Goal: Task Accomplishment & Management: Manage account settings

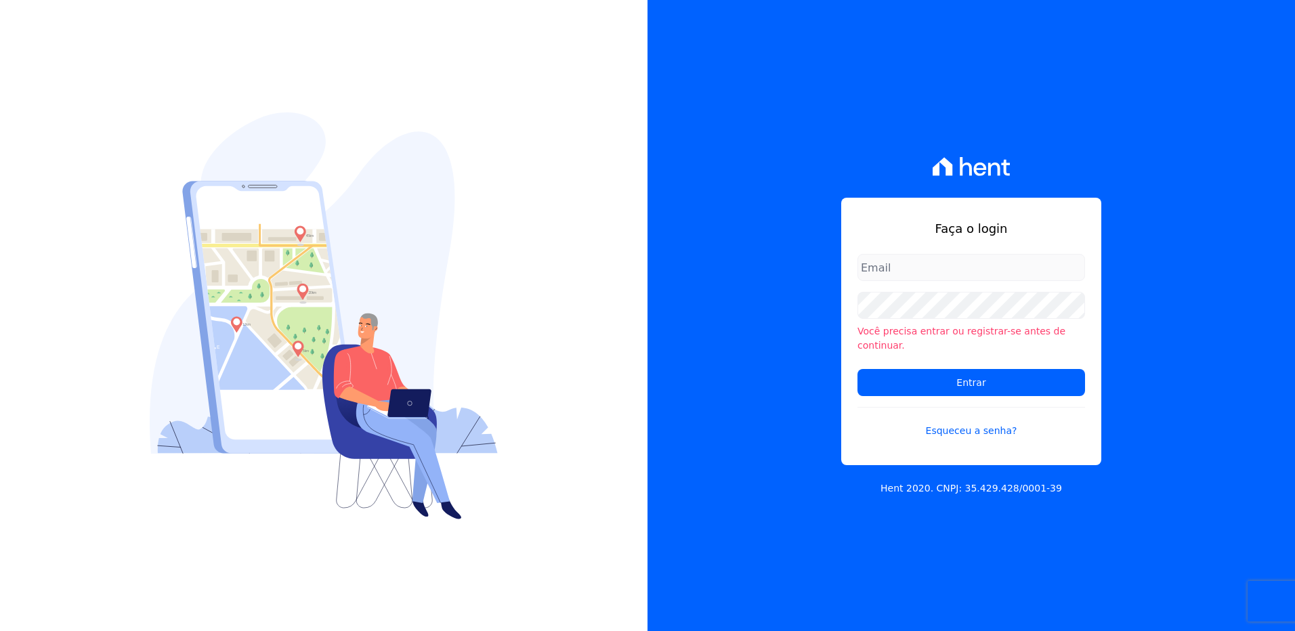
click at [885, 274] on input "email" at bounding box center [972, 267] width 228 height 27
type input "monica.kurose@e-arke.com"
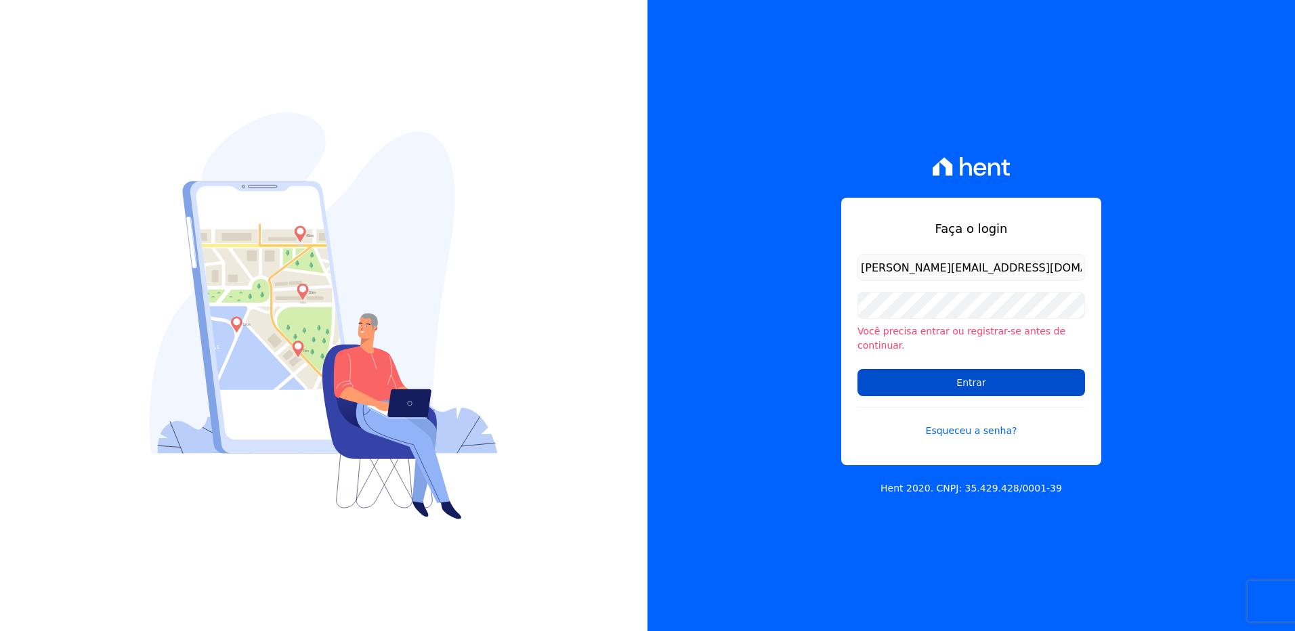
click at [917, 377] on input "Entrar" at bounding box center [972, 382] width 228 height 27
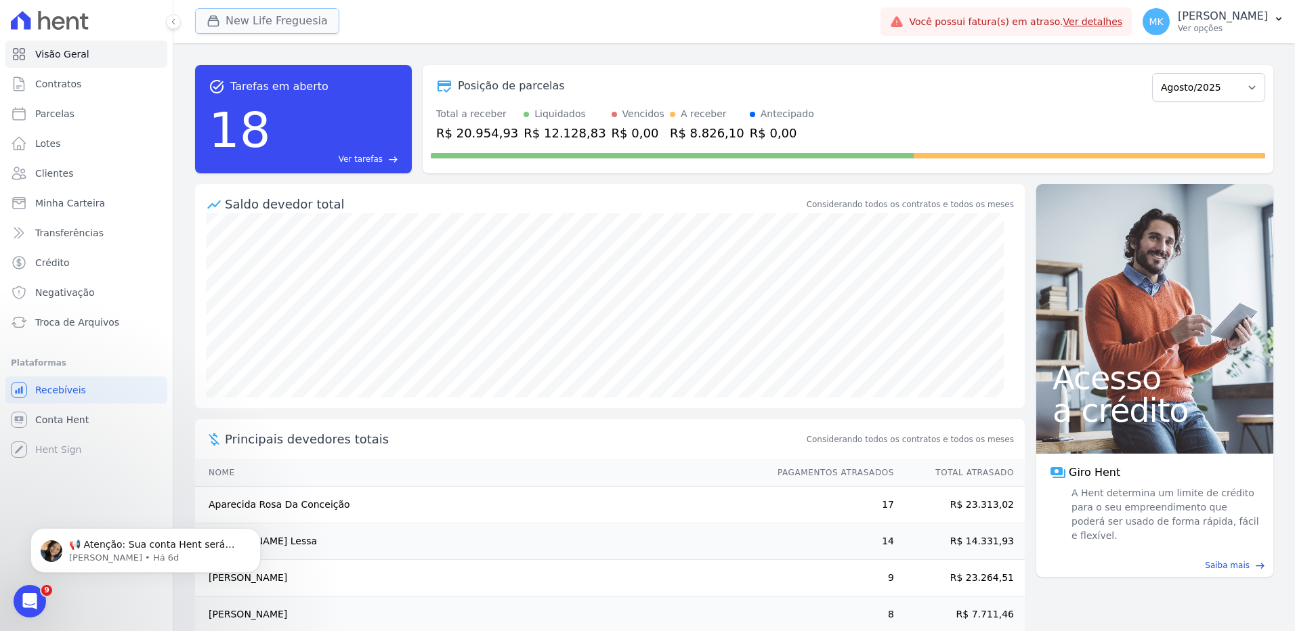
click at [253, 12] on button "New Life Freguesia" at bounding box center [267, 21] width 144 height 26
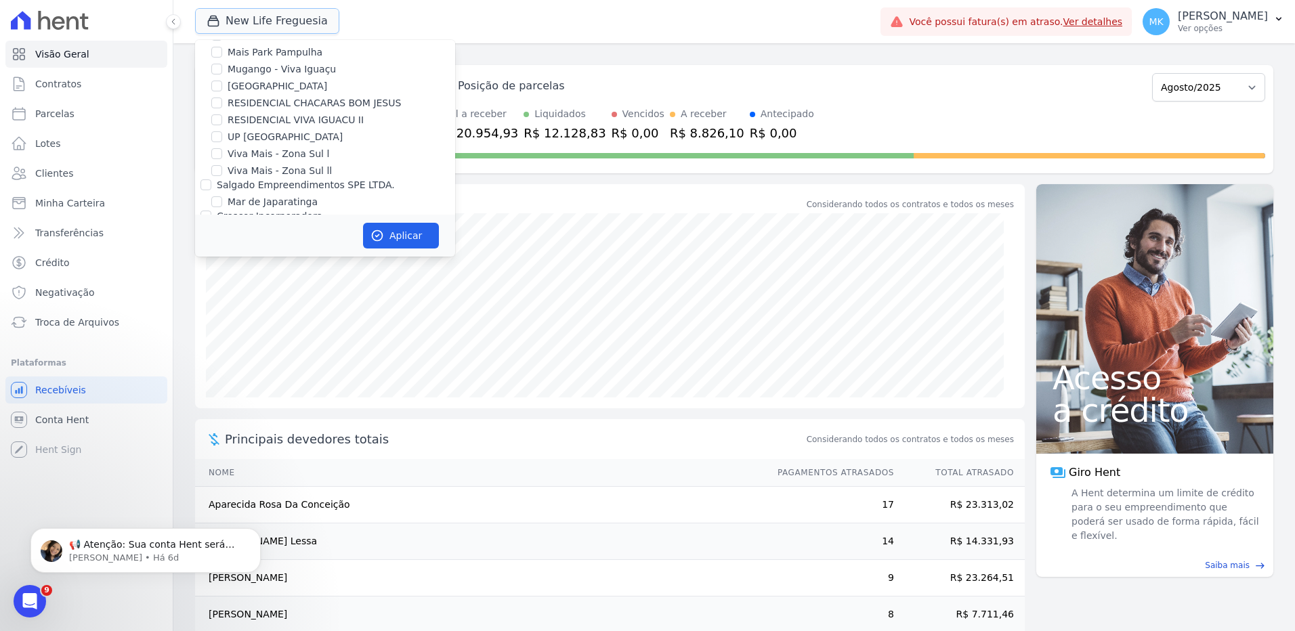
scroll to position [5293, 0]
click at [218, 209] on input "New Life Freguesia" at bounding box center [216, 214] width 11 height 11
checkbox input "false"
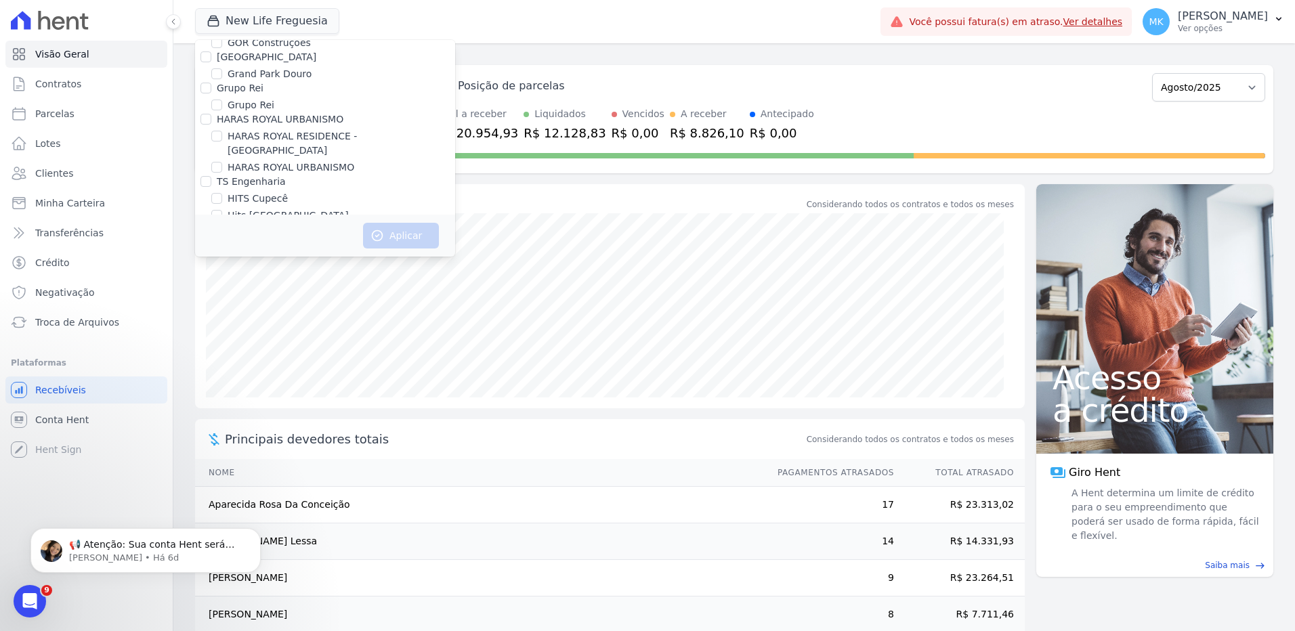
scroll to position [3776, 0]
click at [217, 201] on input "HARAS ROYAL RESIDENCE - [GEOGRAPHIC_DATA]" at bounding box center [216, 206] width 11 height 11
checkbox input "true"
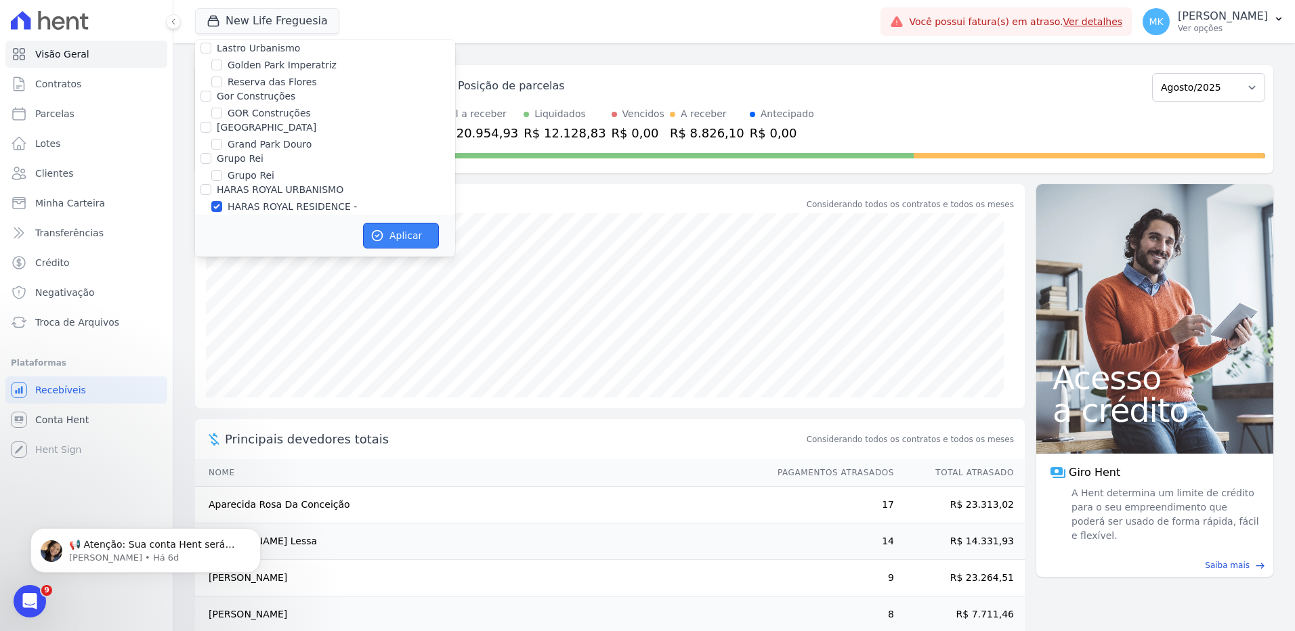
click at [399, 232] on button "Aplicar" at bounding box center [401, 236] width 76 height 26
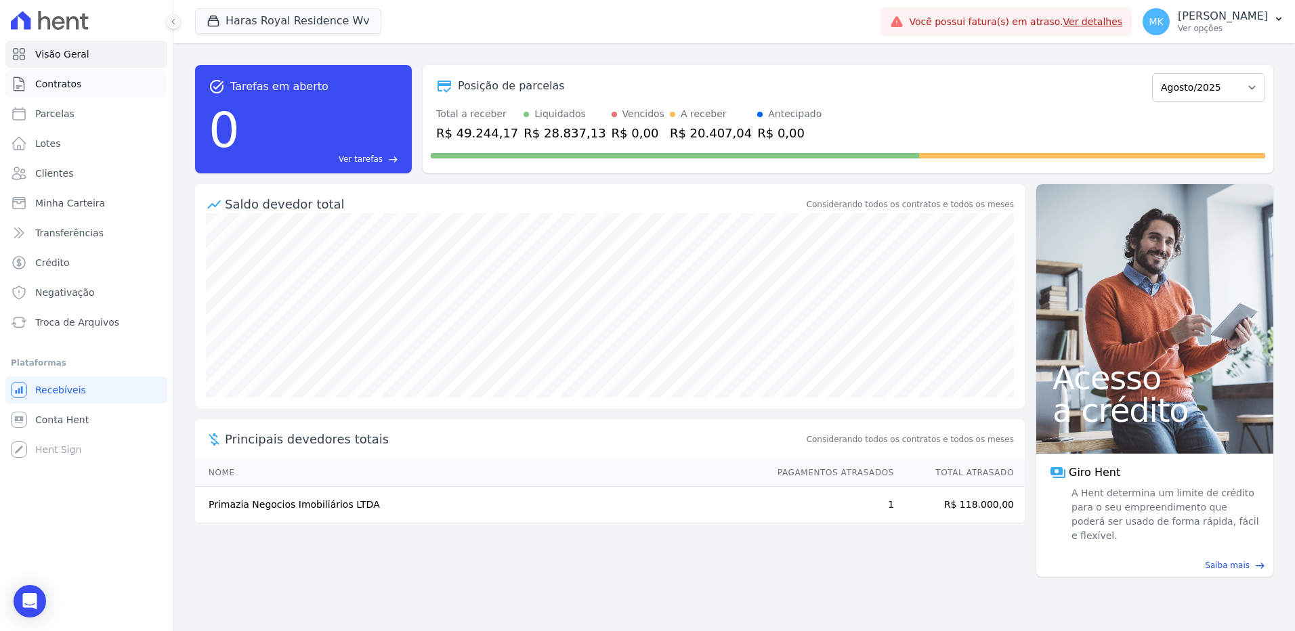
click at [37, 83] on span "Contratos" at bounding box center [58, 84] width 46 height 14
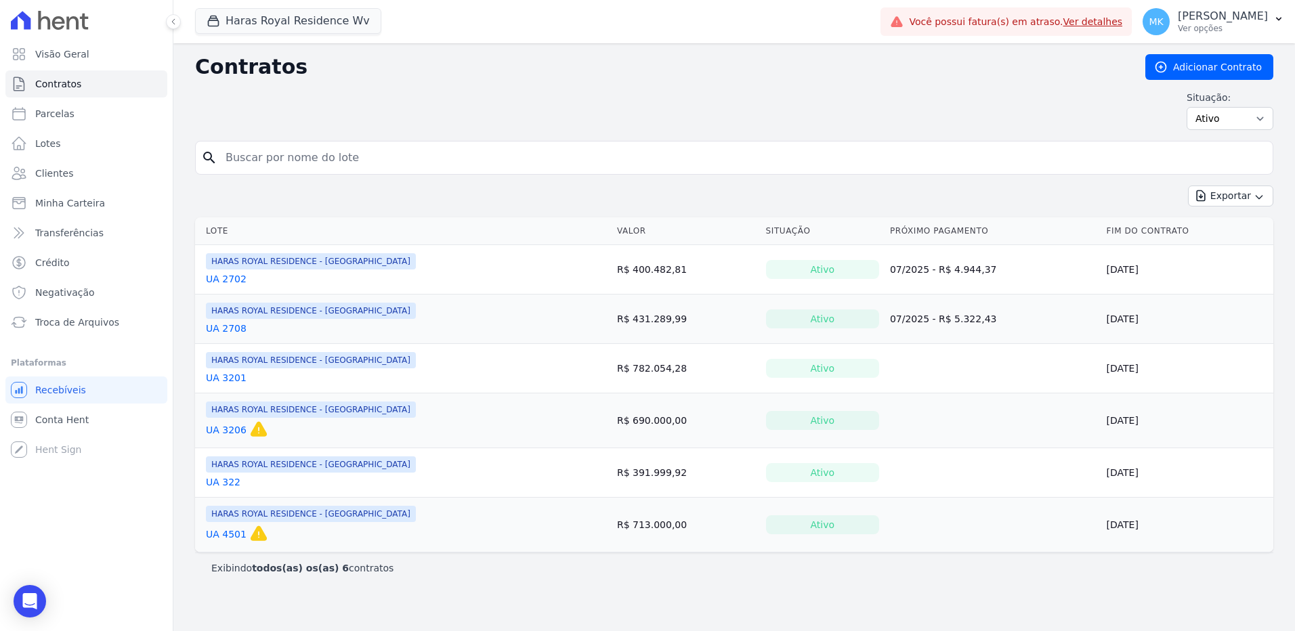
click at [228, 273] on link "UA 2702" at bounding box center [226, 279] width 41 height 14
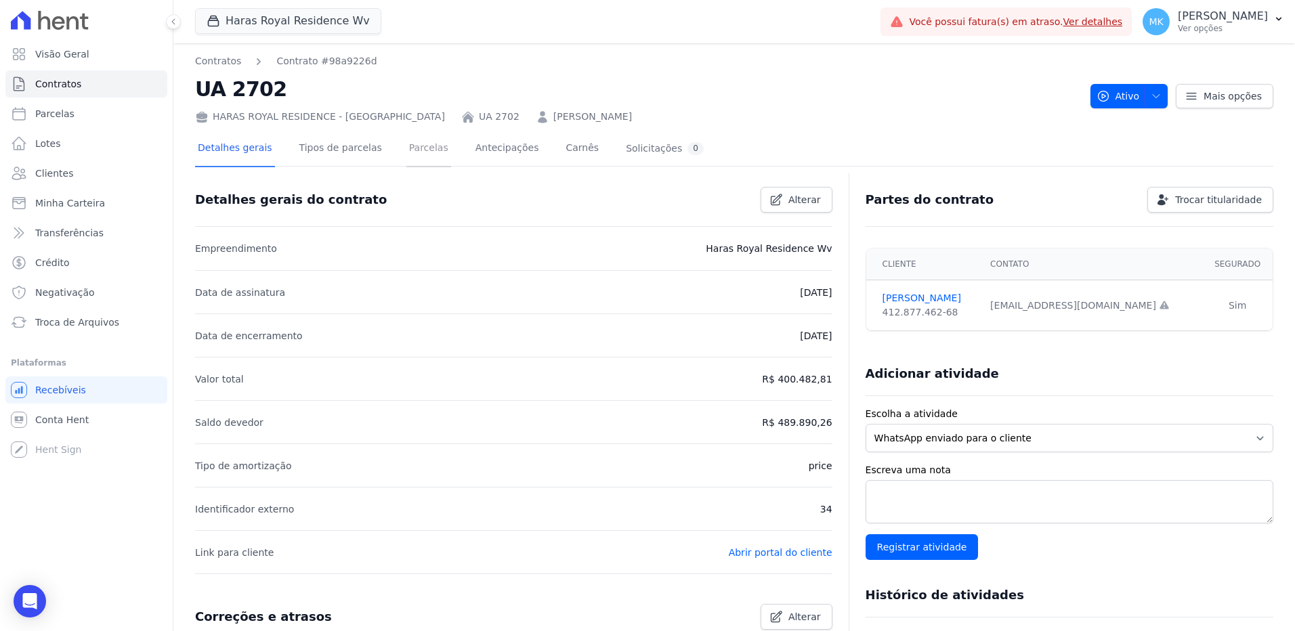
click at [406, 148] on link "Parcelas" at bounding box center [428, 149] width 45 height 36
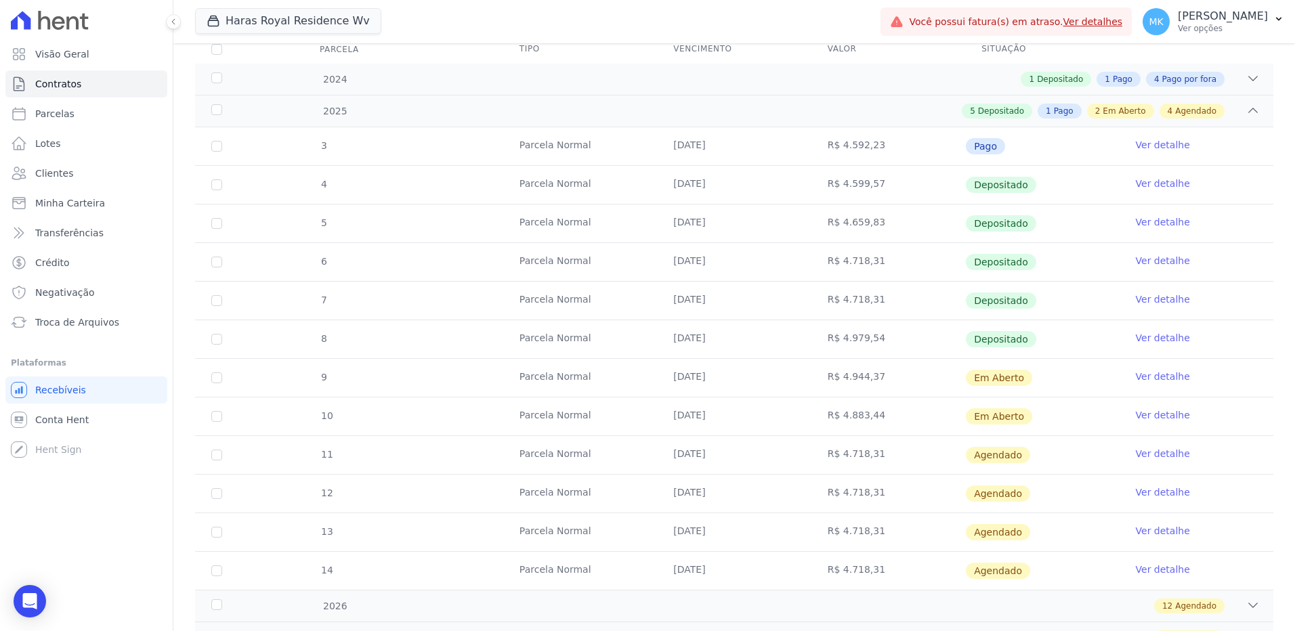
scroll to position [271, 0]
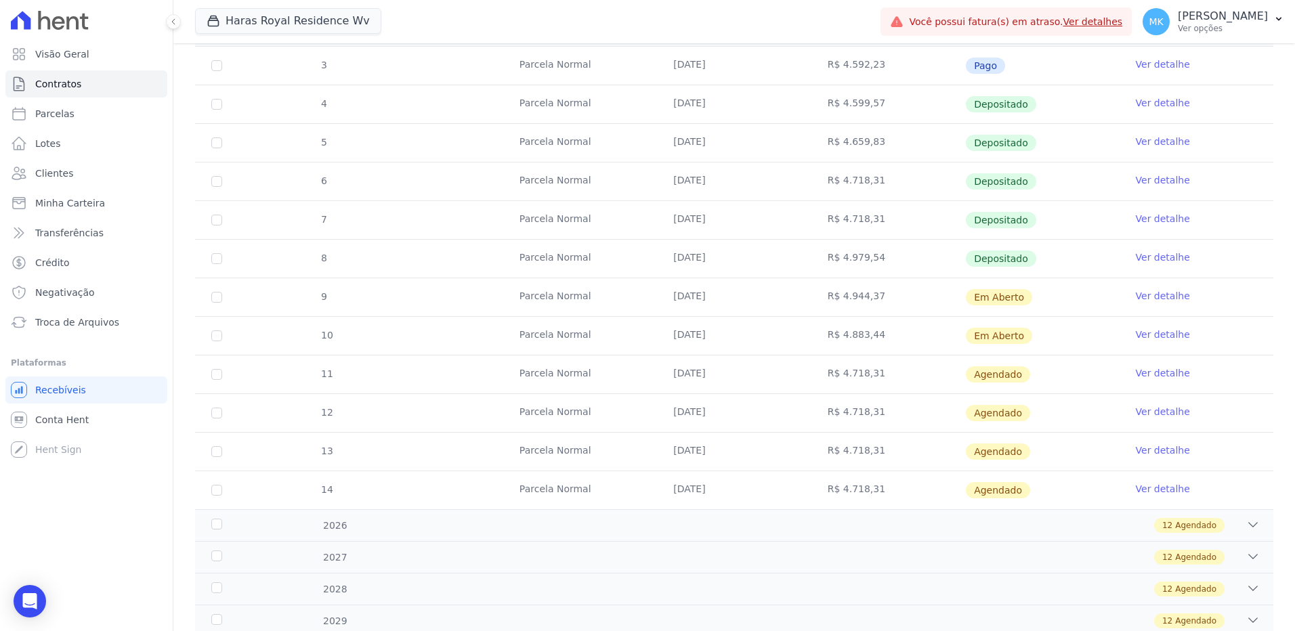
click at [1166, 293] on link "Ver detalhe" at bounding box center [1163, 296] width 54 height 14
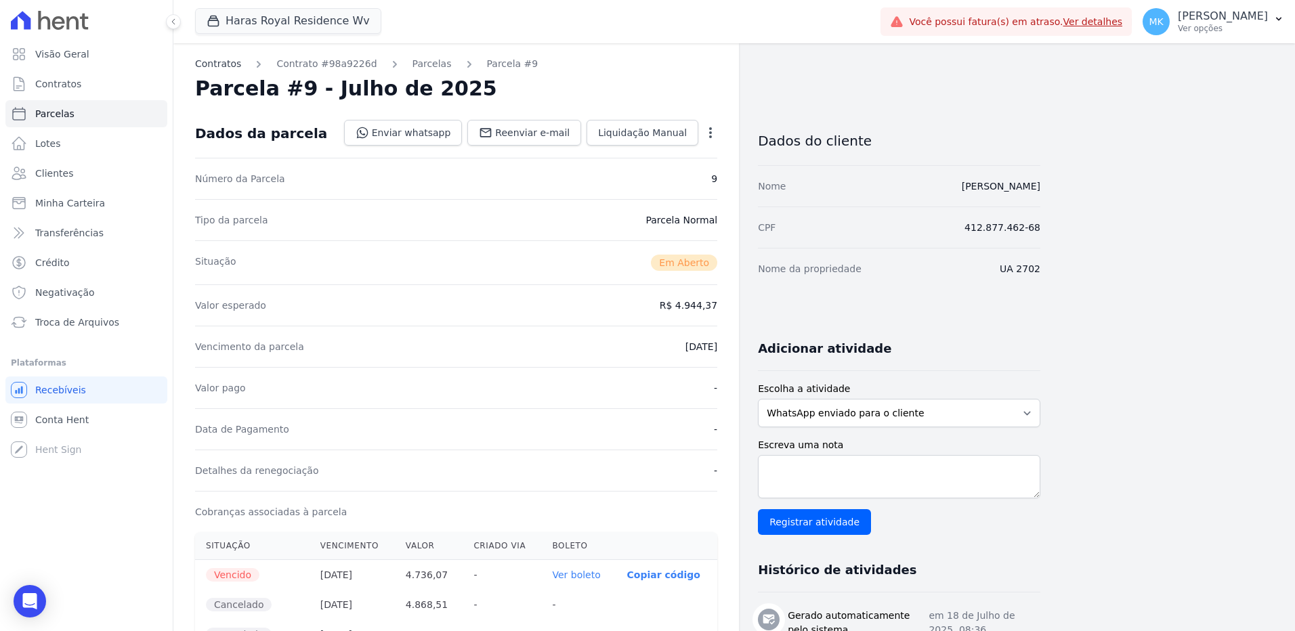
click at [216, 63] on link "Contratos" at bounding box center [218, 64] width 46 height 14
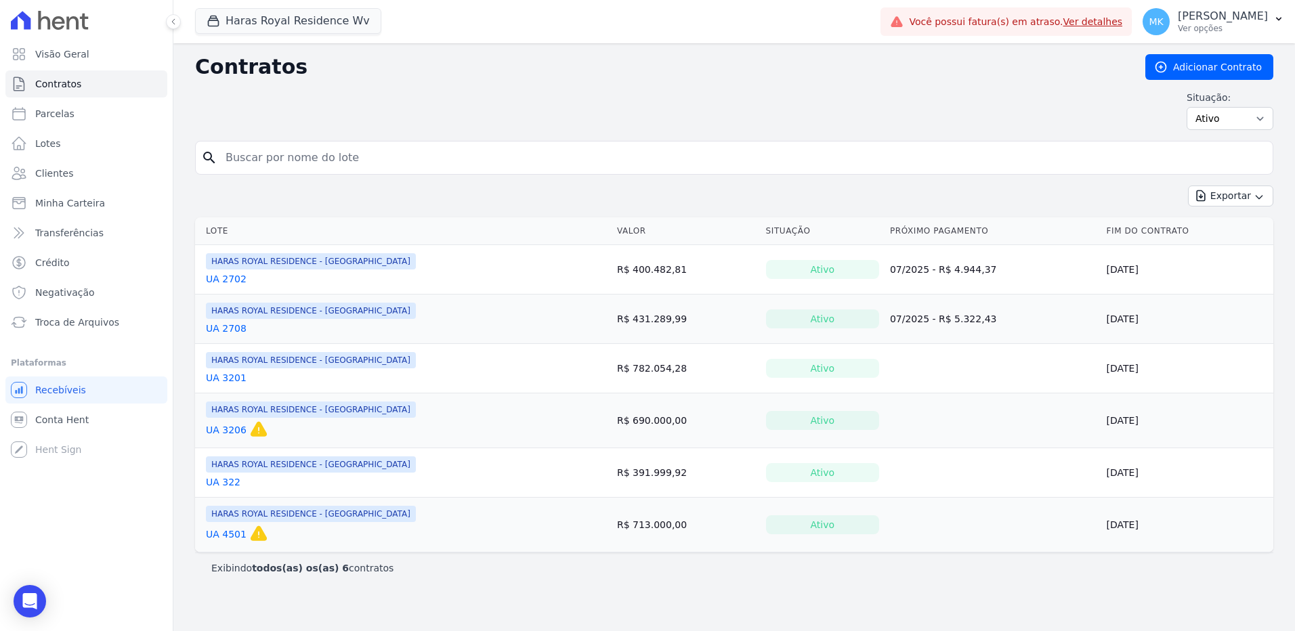
click at [218, 277] on link "UA 2702" at bounding box center [226, 279] width 41 height 14
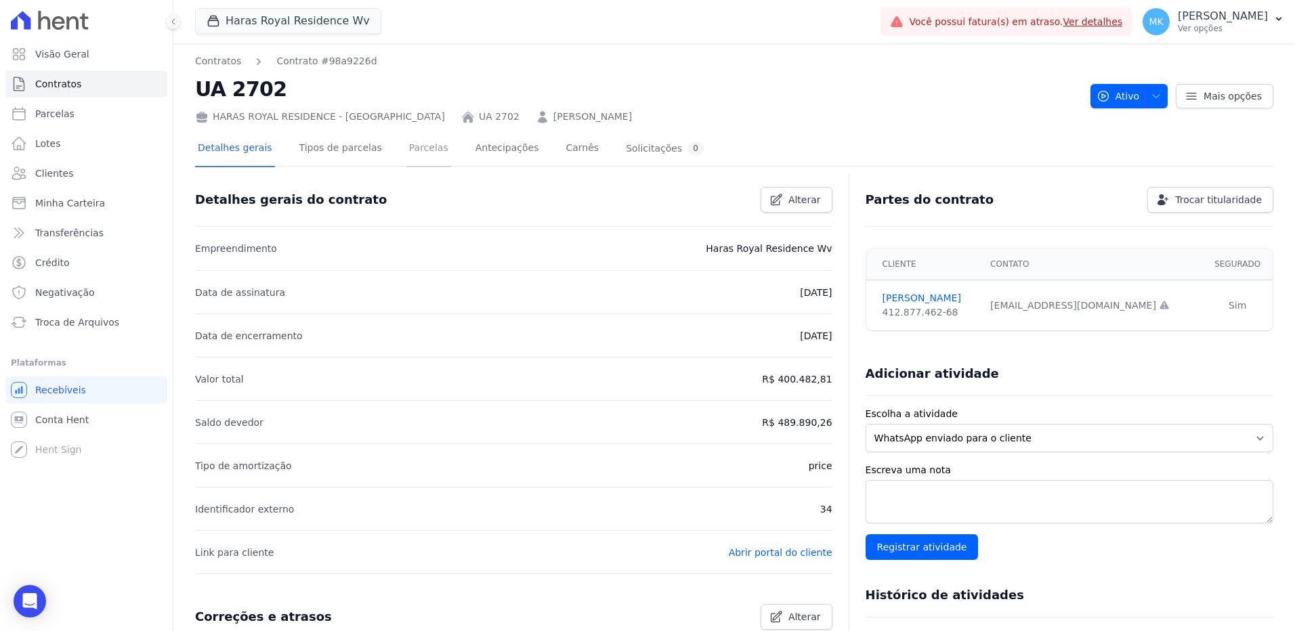
click at [423, 141] on link "Parcelas" at bounding box center [428, 149] width 45 height 36
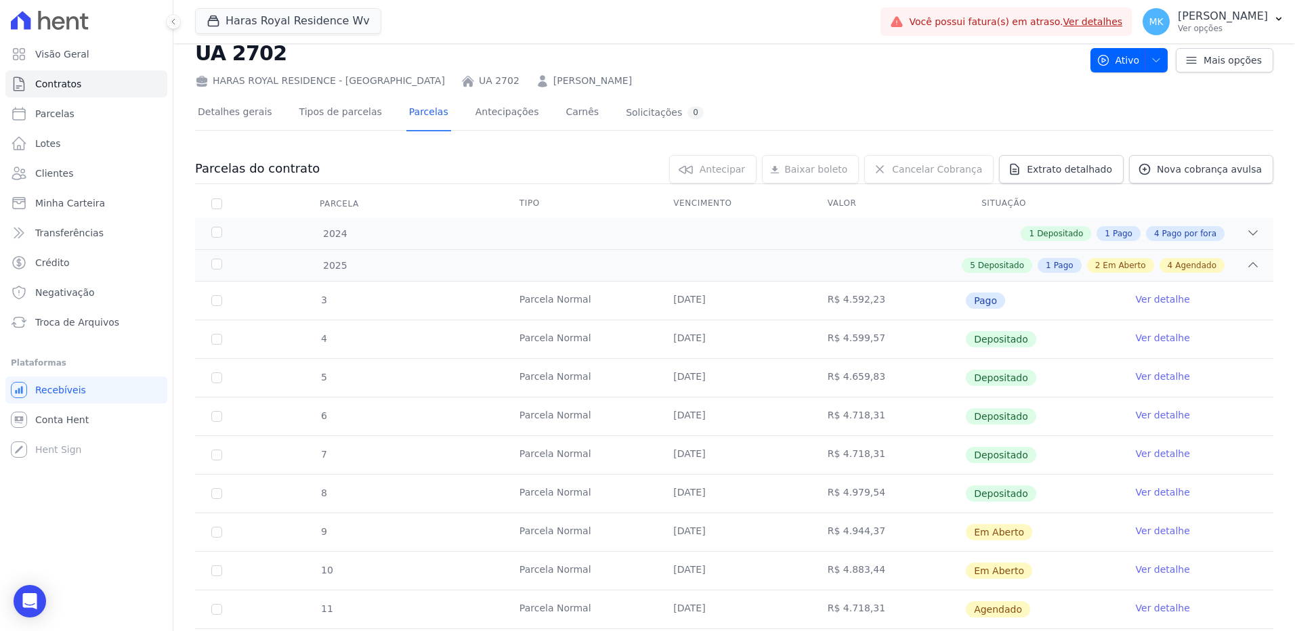
scroll to position [68, 0]
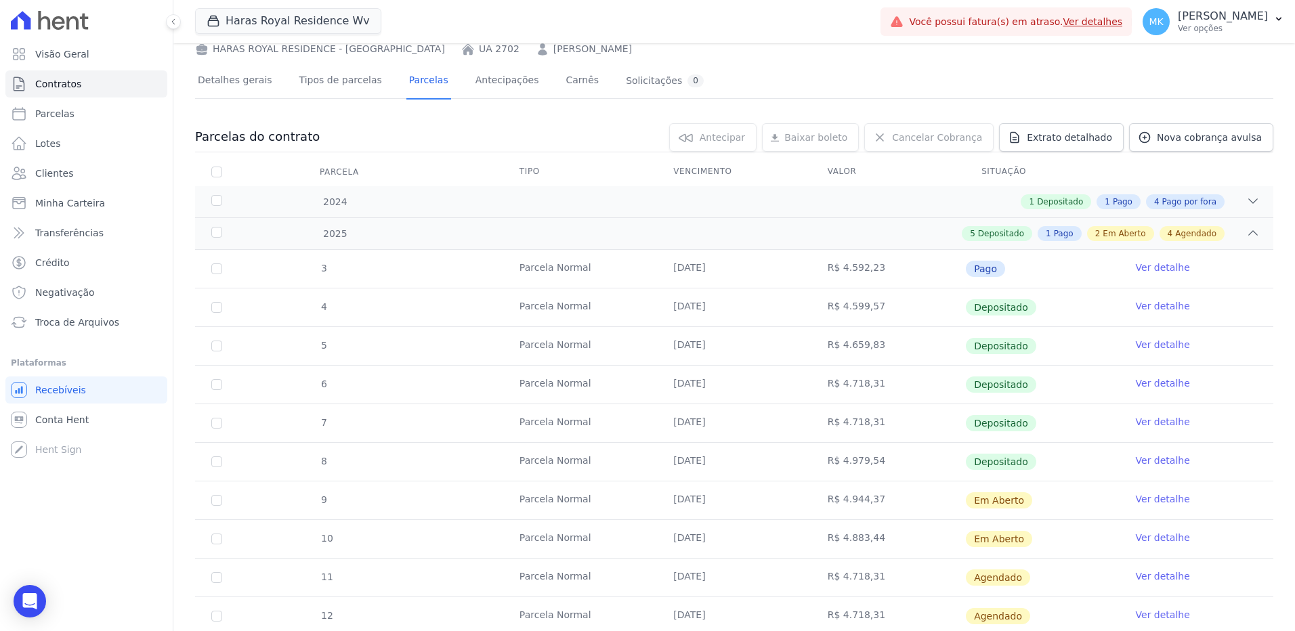
click at [1140, 538] on link "Ver detalhe" at bounding box center [1163, 538] width 54 height 14
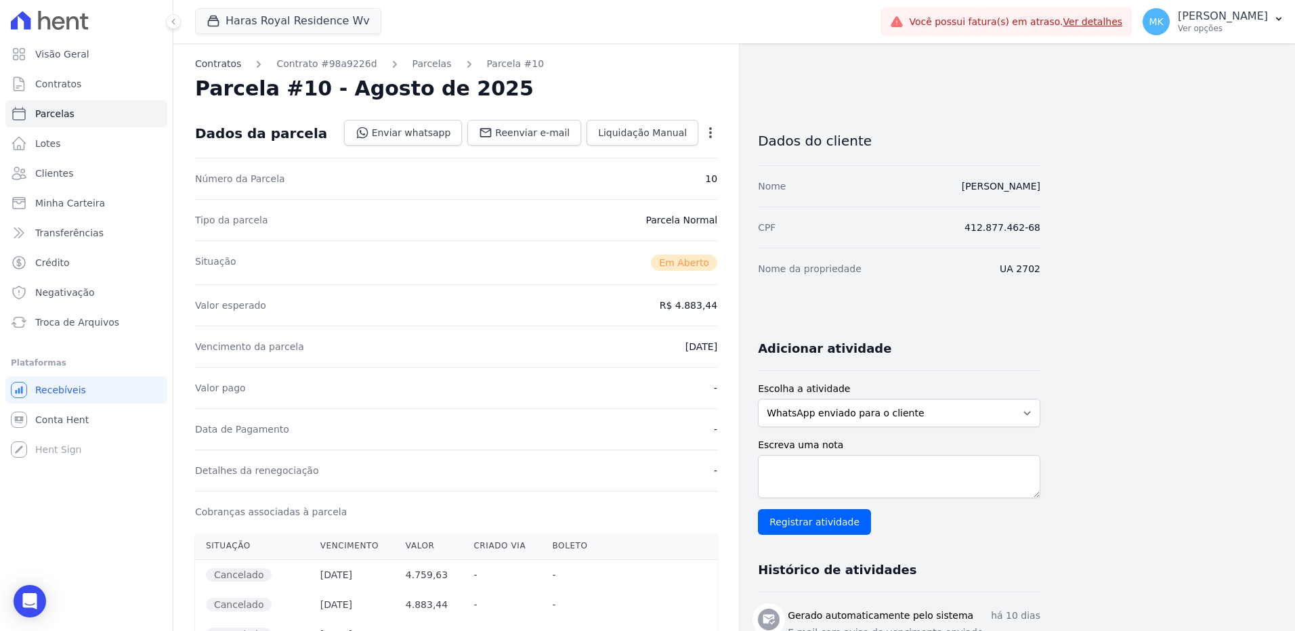
click at [227, 64] on link "Contratos" at bounding box center [218, 64] width 46 height 14
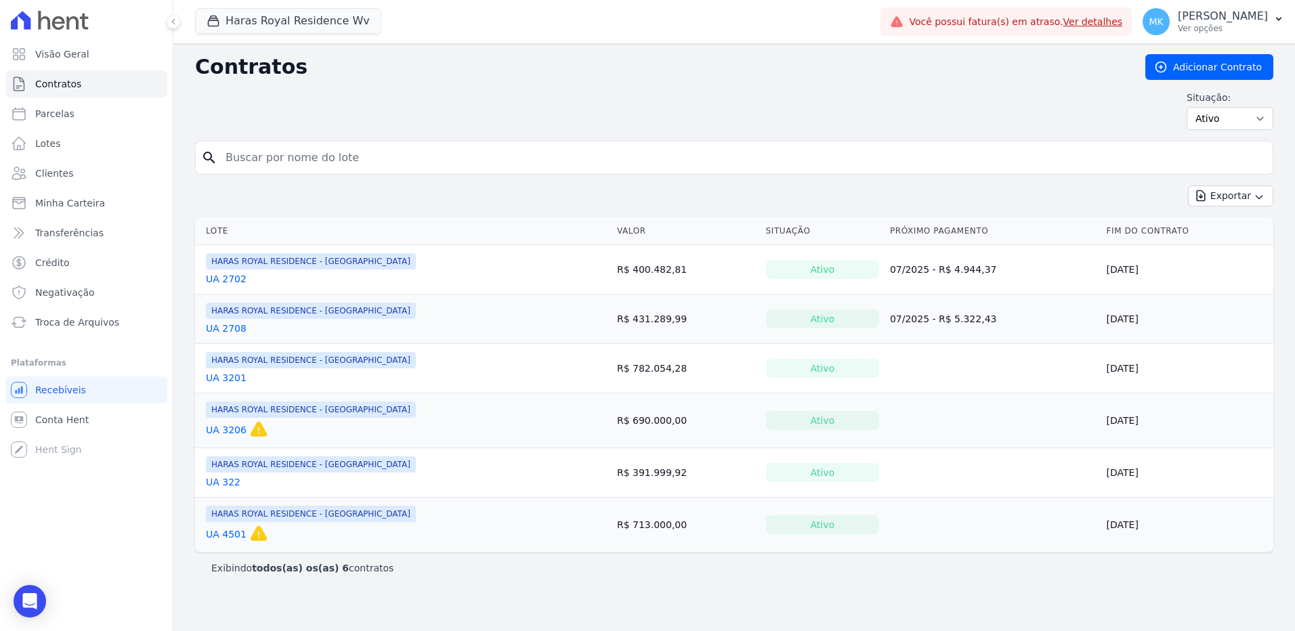
click at [235, 326] on link "UA 2708" at bounding box center [226, 329] width 41 height 14
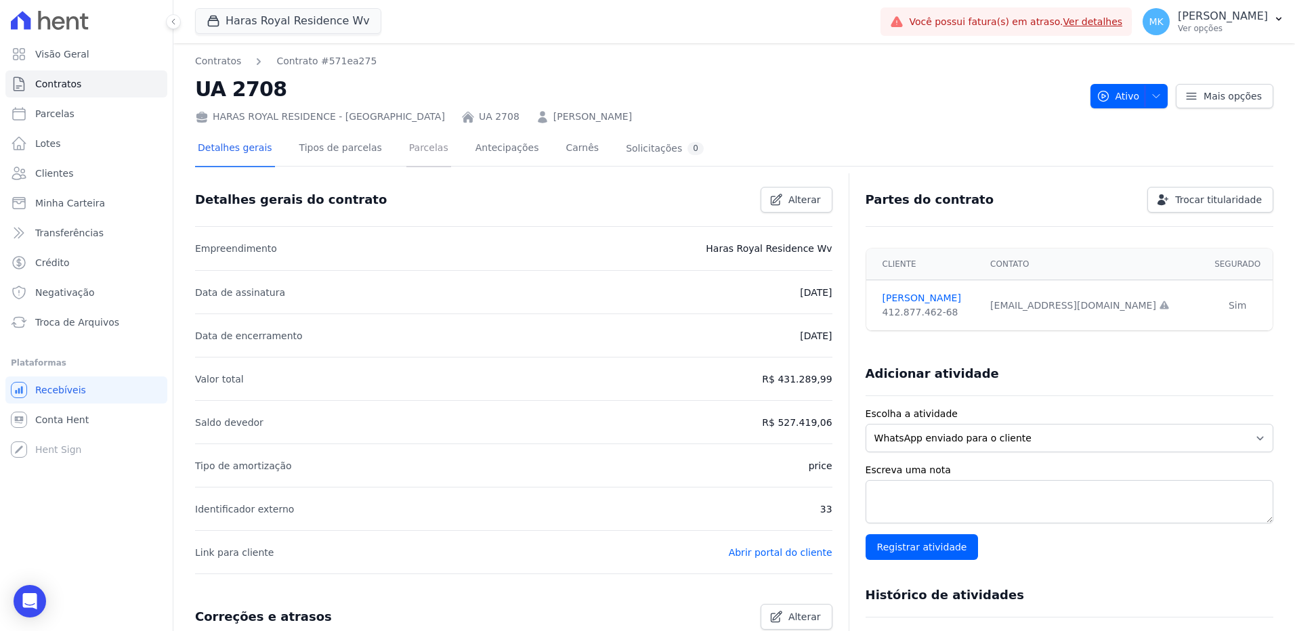
click at [419, 146] on link "Parcelas" at bounding box center [428, 149] width 45 height 36
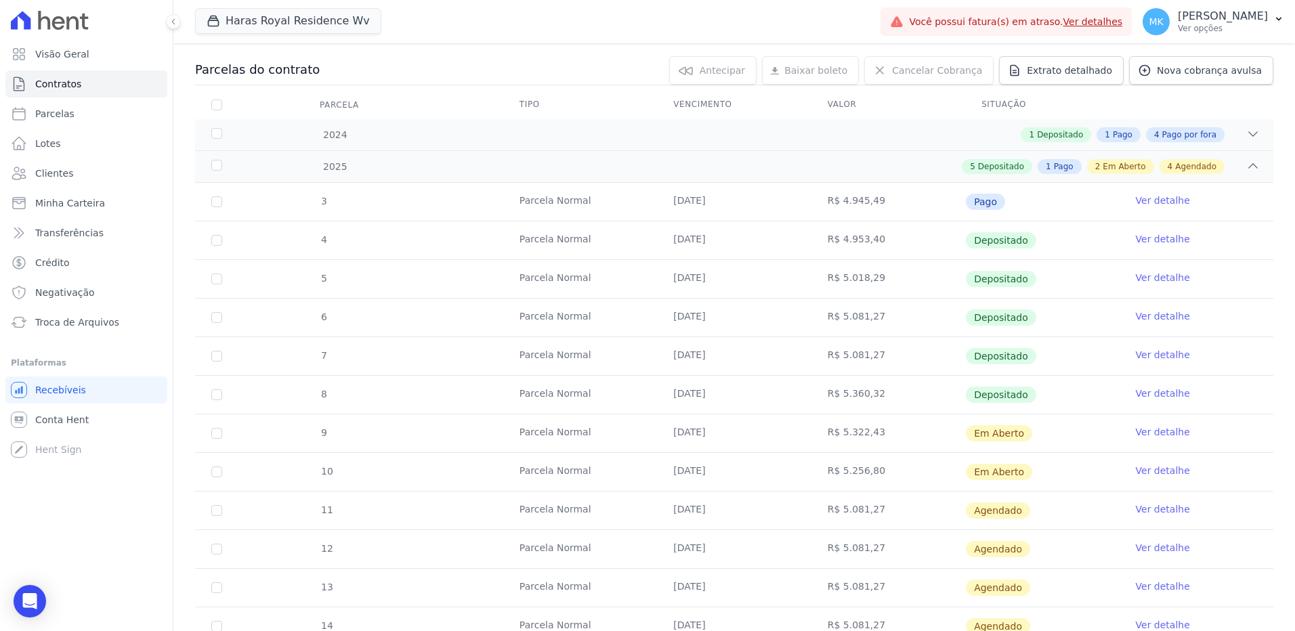
scroll to position [135, 0]
click at [1147, 429] on link "Ver detalhe" at bounding box center [1163, 432] width 54 height 14
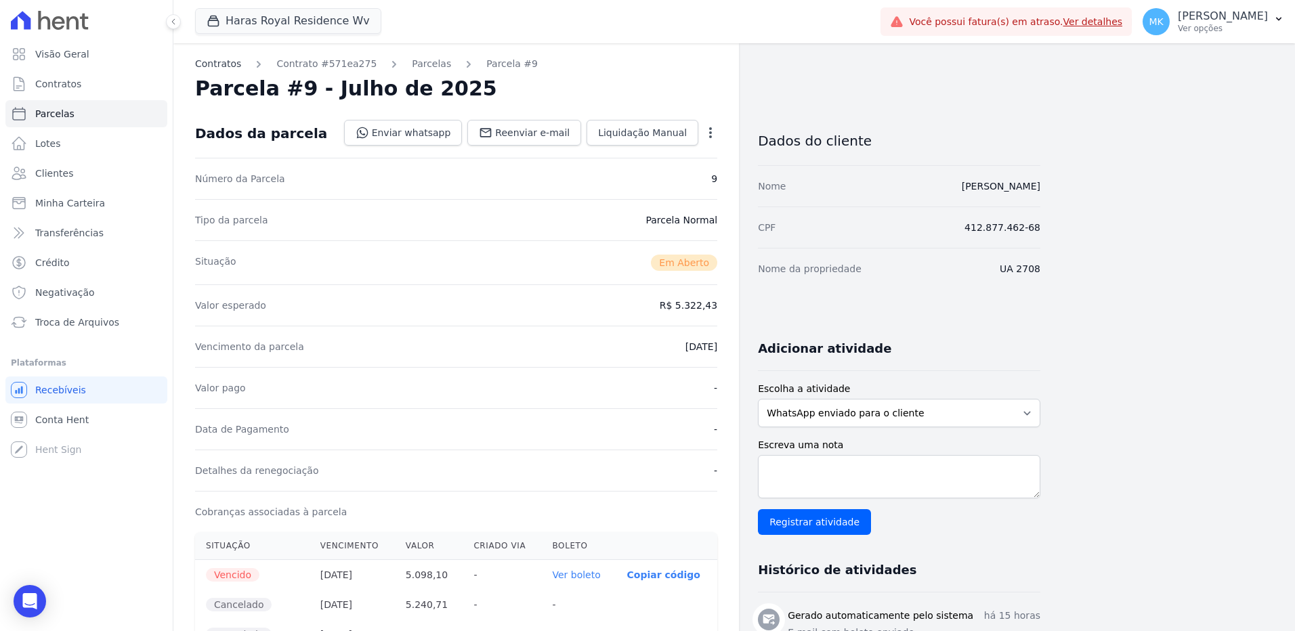
click at [210, 64] on link "Contratos" at bounding box center [218, 64] width 46 height 14
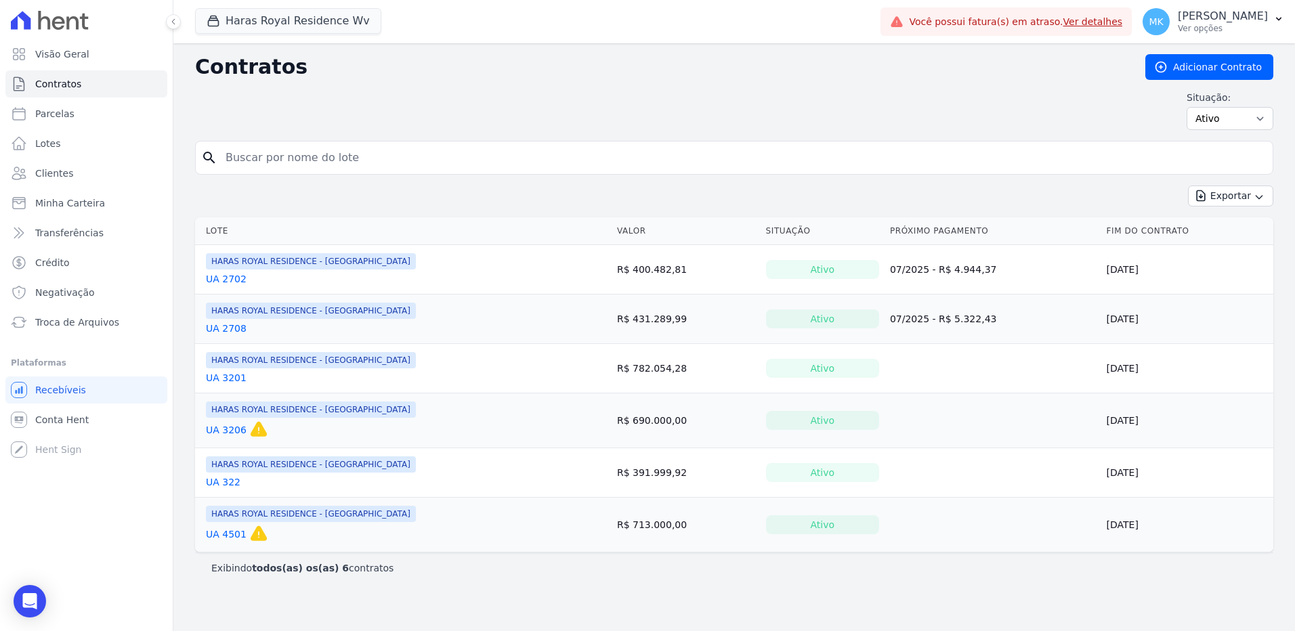
click at [229, 329] on link "UA 2708" at bounding box center [226, 329] width 41 height 14
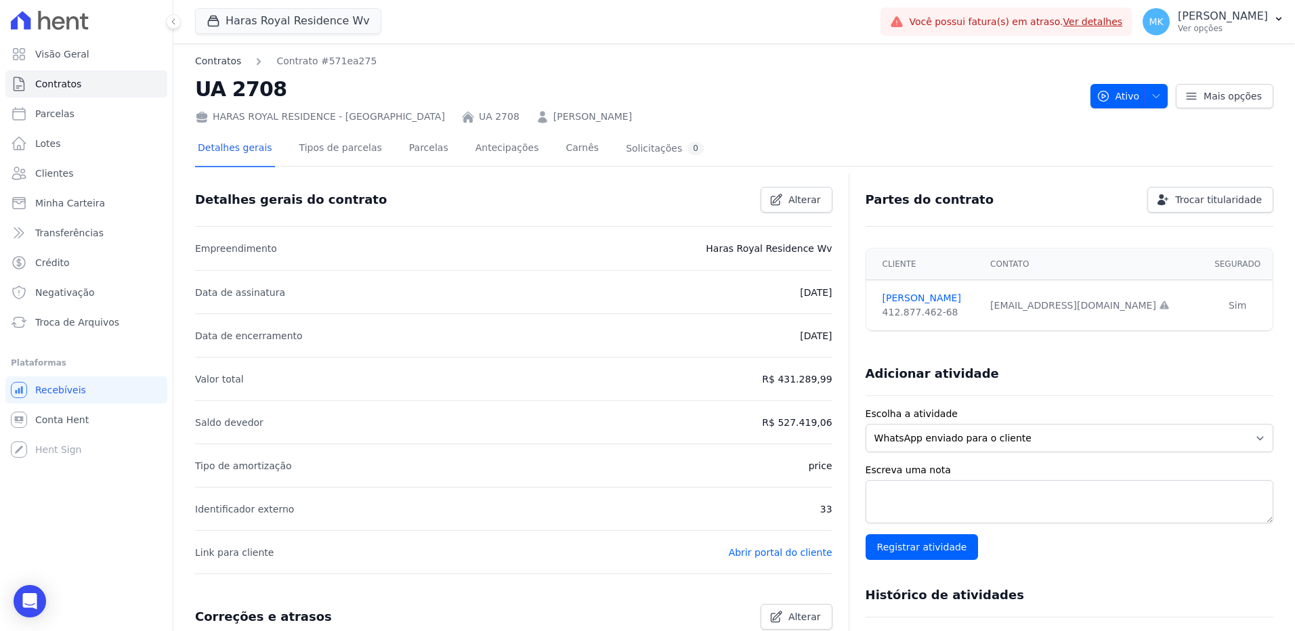
click at [226, 64] on link "Contratos" at bounding box center [218, 61] width 46 height 14
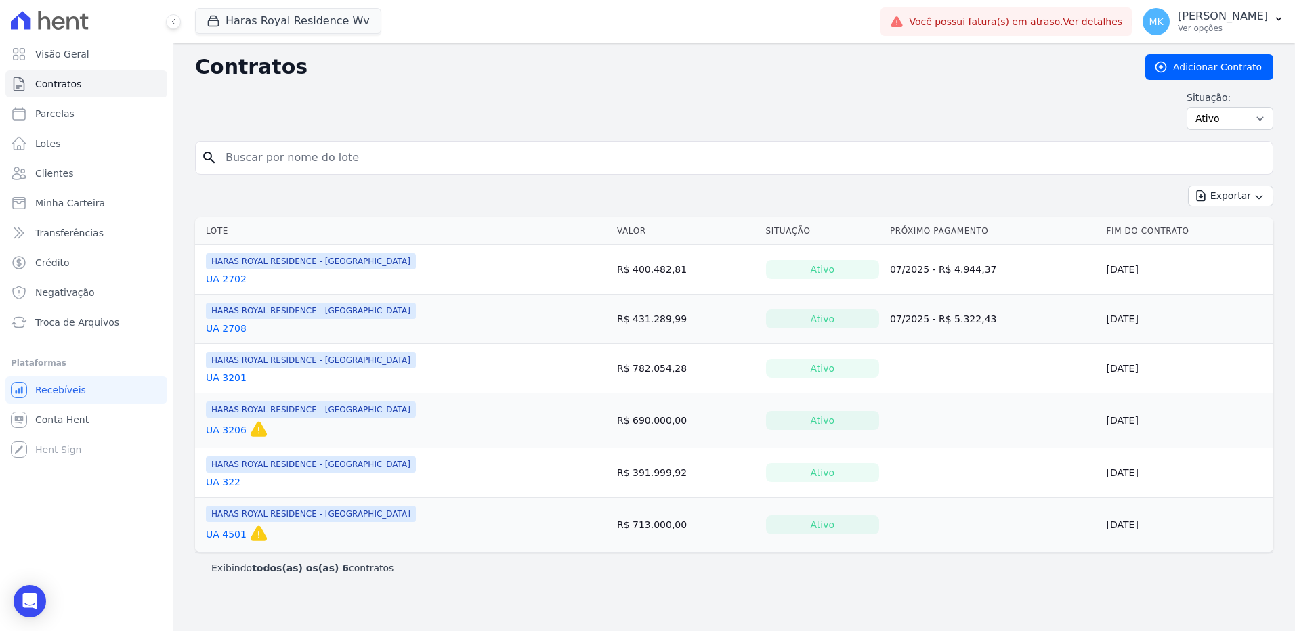
click at [237, 274] on link "UA 2702" at bounding box center [226, 279] width 41 height 14
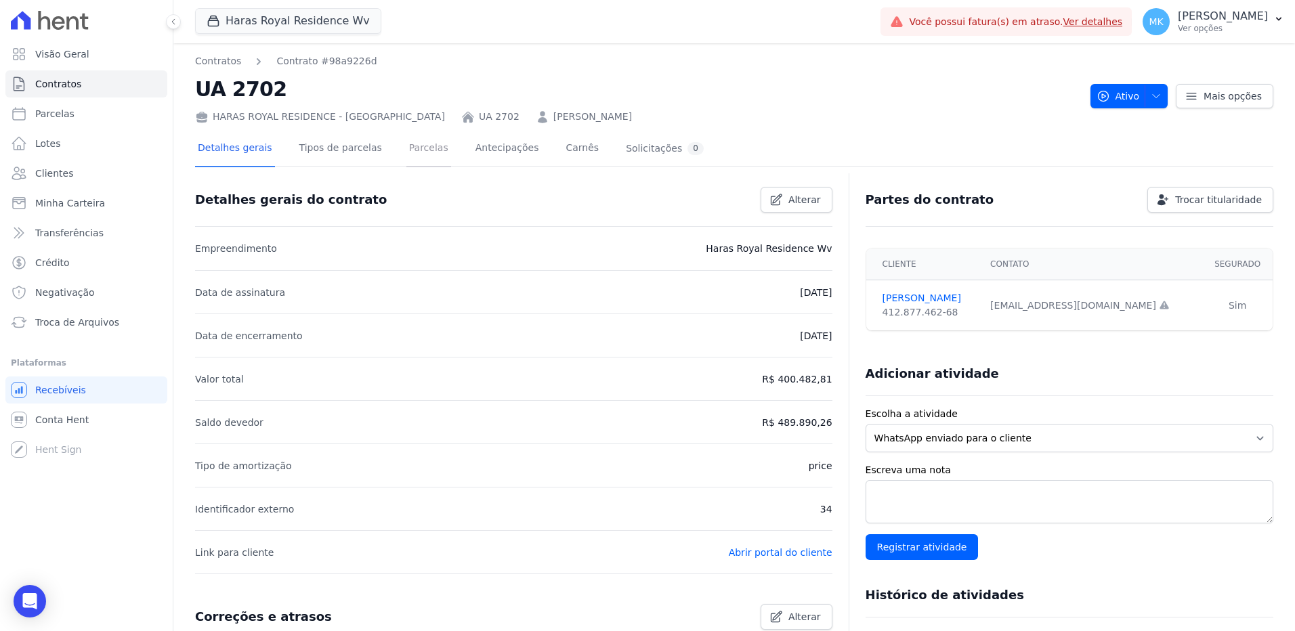
click at [412, 151] on link "Parcelas" at bounding box center [428, 149] width 45 height 36
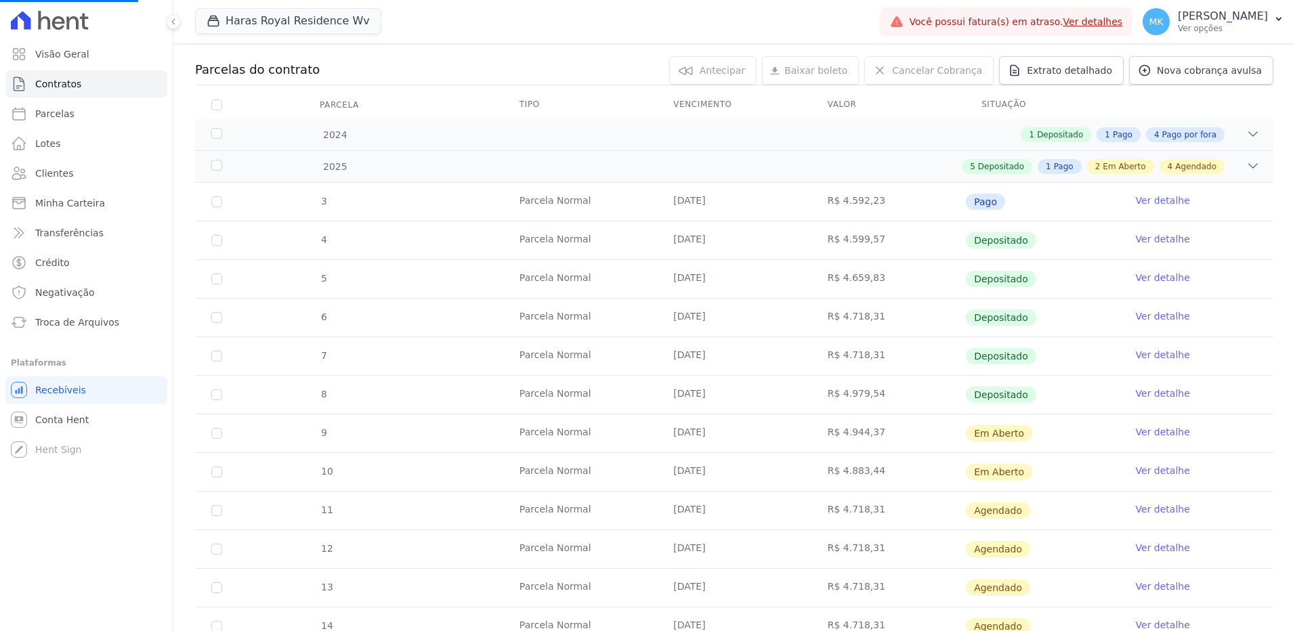
scroll to position [135, 0]
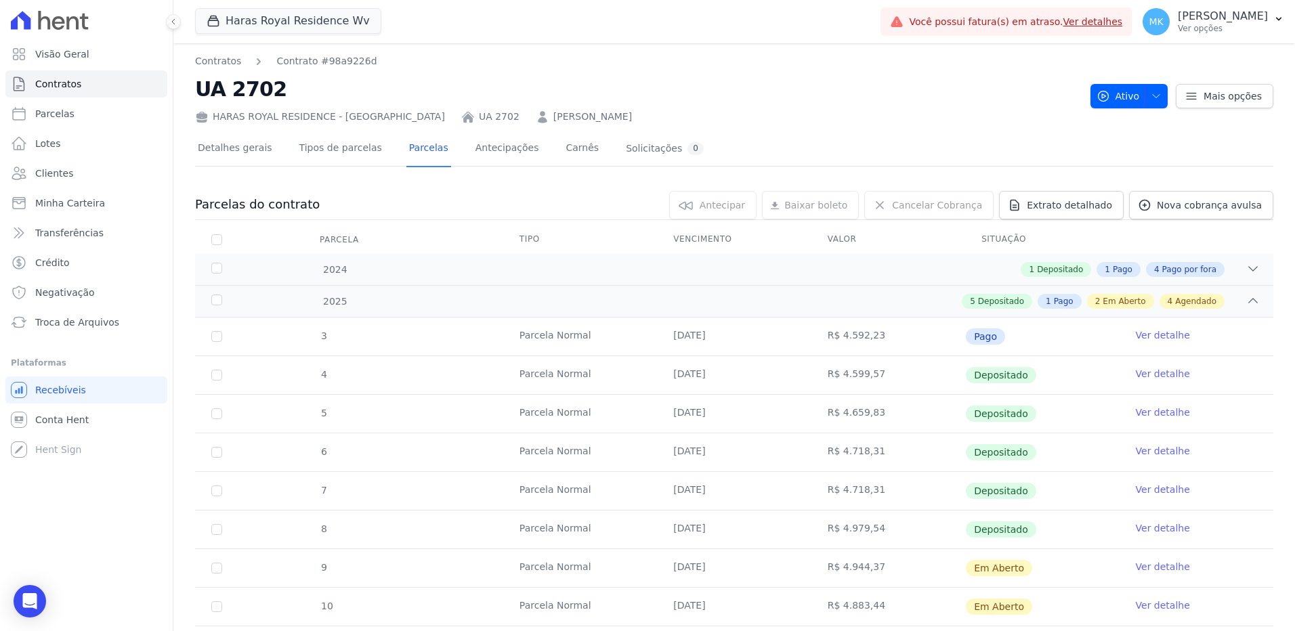
click at [1157, 433] on tr "6 Parcela Normal 15/04/2025 R$ 4.718,31 Depositado Ver detalhe" at bounding box center [734, 452] width 1078 height 39
click at [1158, 567] on link "Ver detalhe" at bounding box center [1163, 567] width 54 height 14
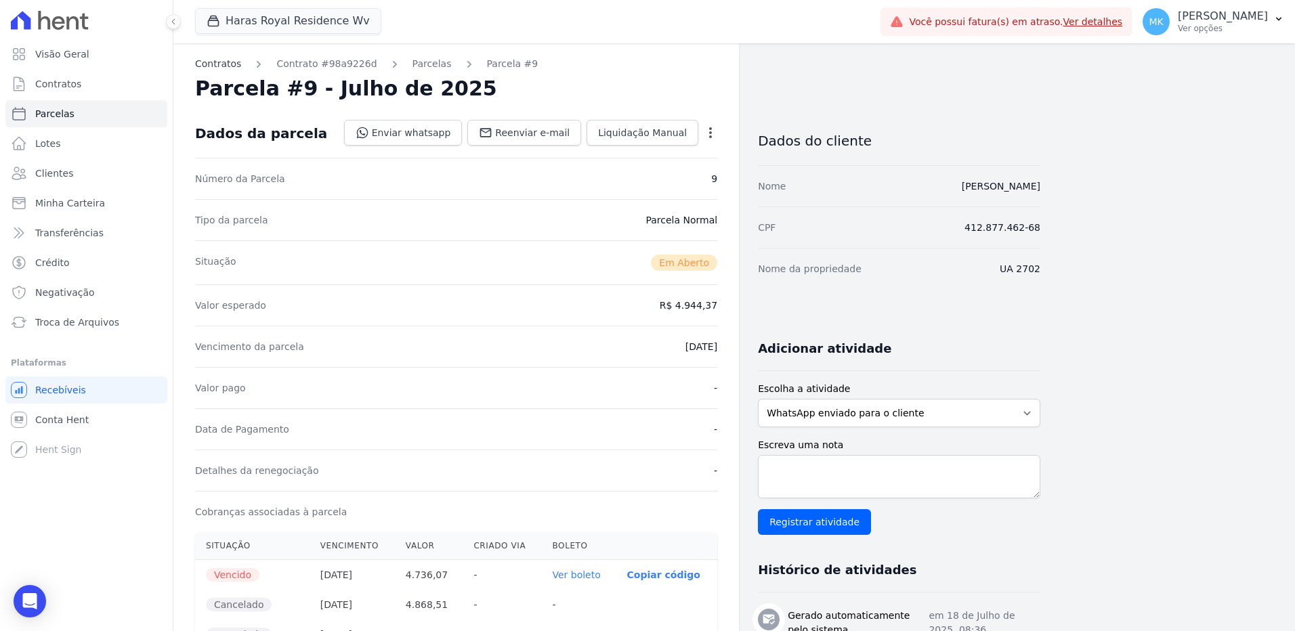
click at [228, 61] on link "Contratos" at bounding box center [218, 64] width 46 height 14
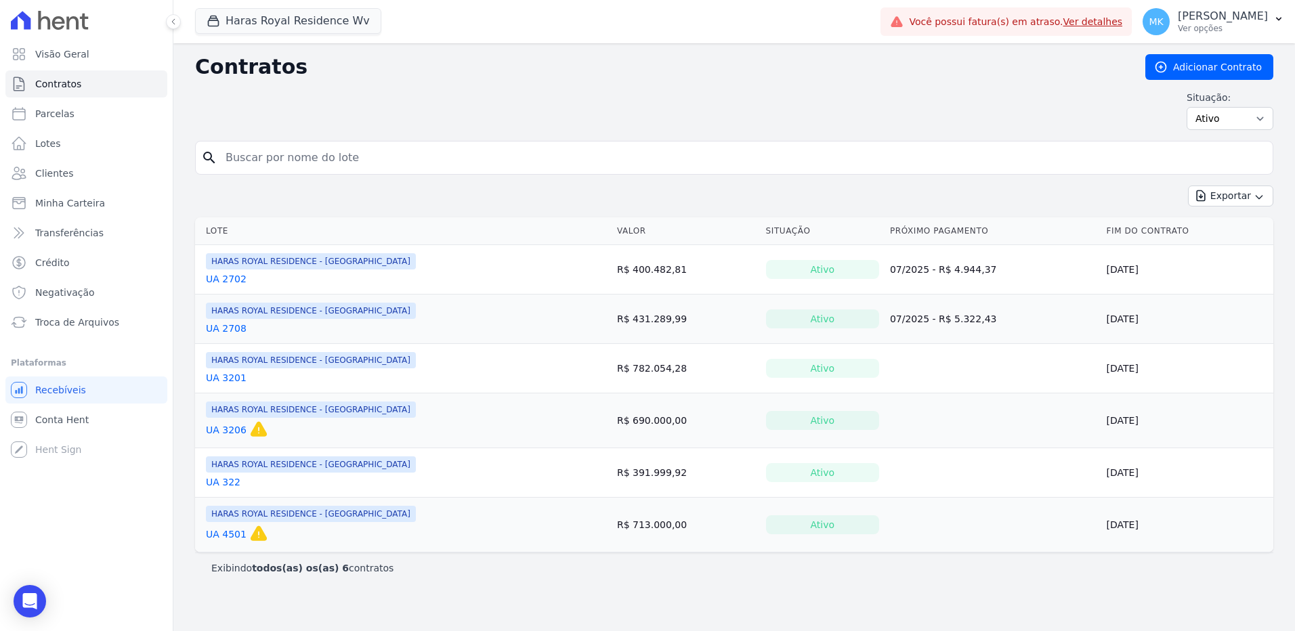
click at [228, 328] on link "UA 2708" at bounding box center [226, 329] width 41 height 14
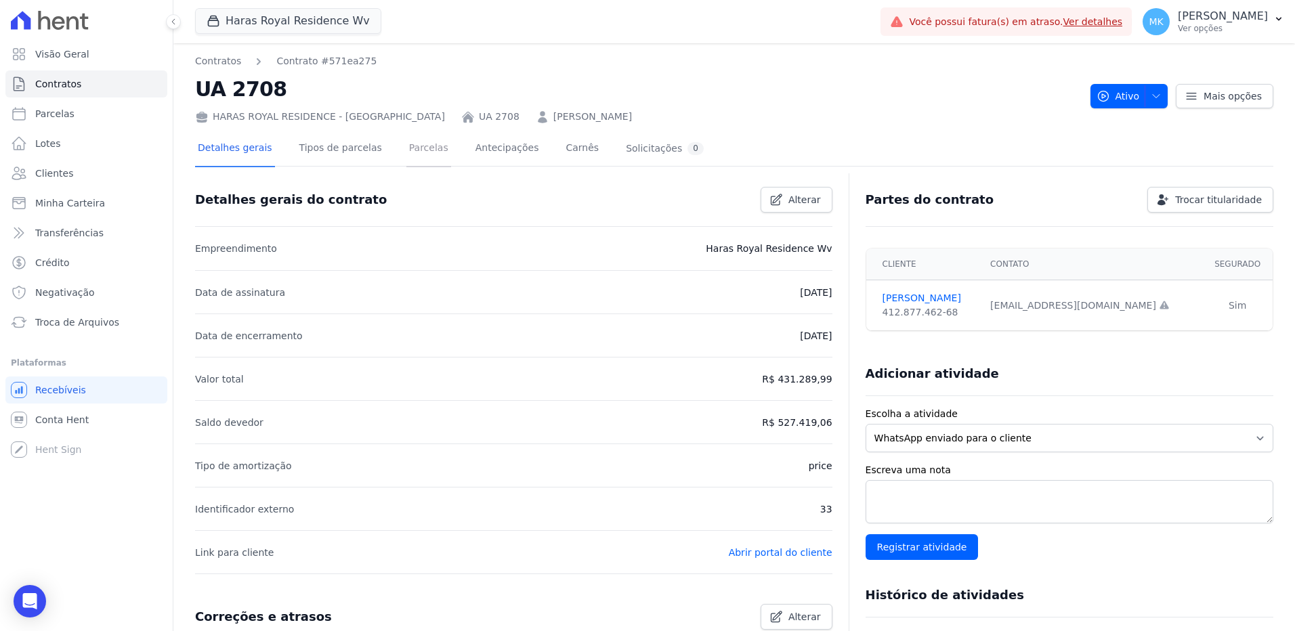
click at [415, 150] on link "Parcelas" at bounding box center [428, 149] width 45 height 36
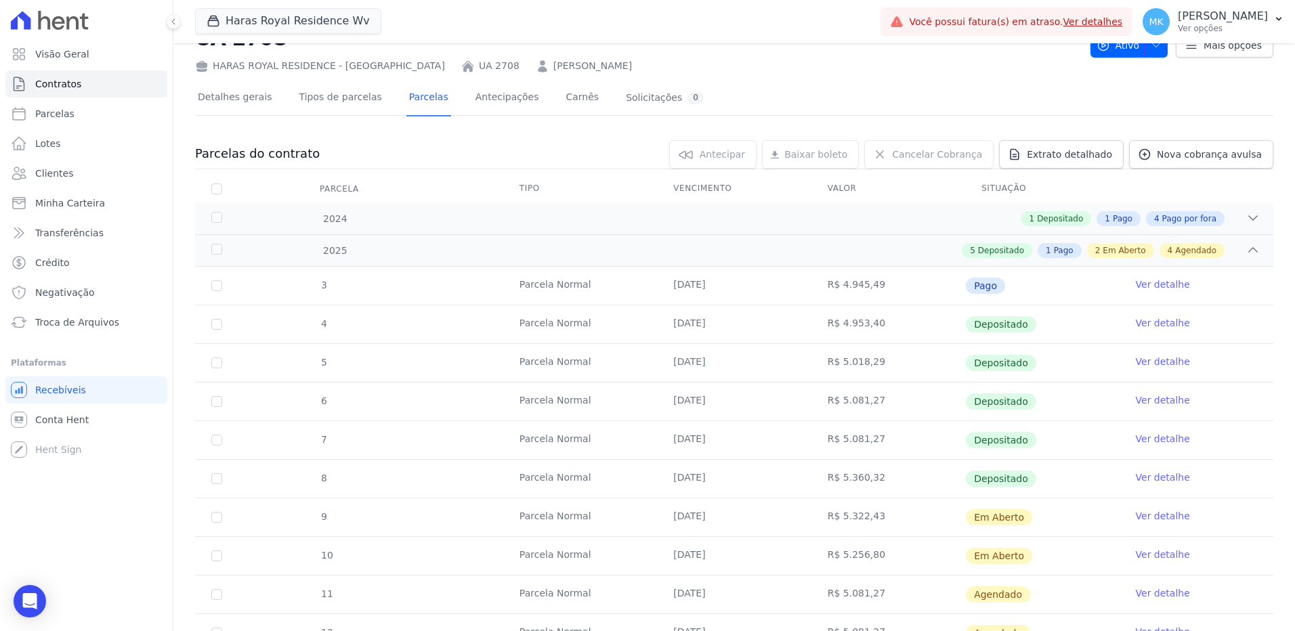
scroll to position [135, 0]
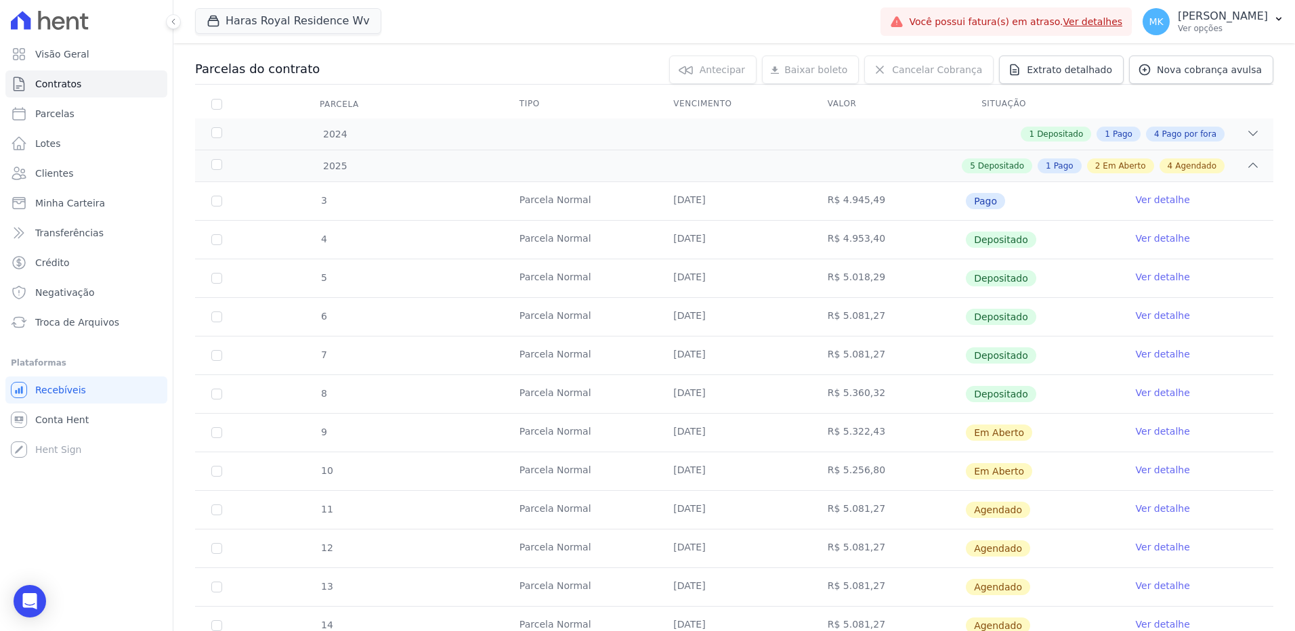
click at [1154, 471] on link "Ver detalhe" at bounding box center [1163, 470] width 54 height 14
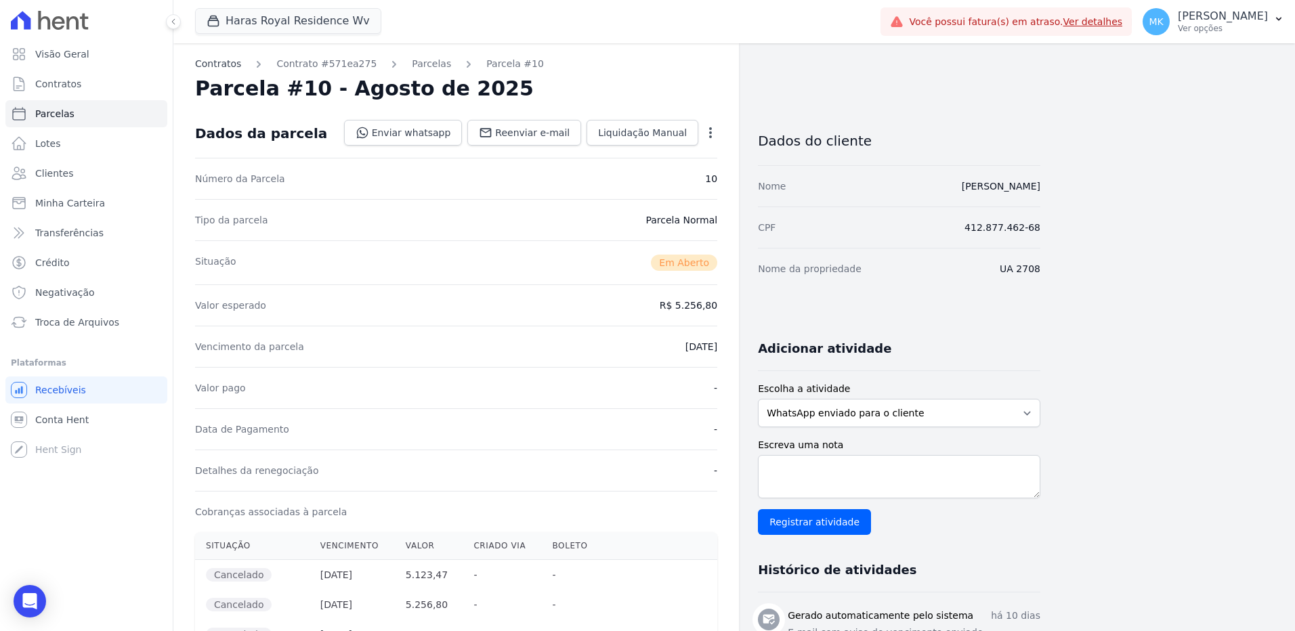
click at [232, 62] on link "Contratos" at bounding box center [218, 64] width 46 height 14
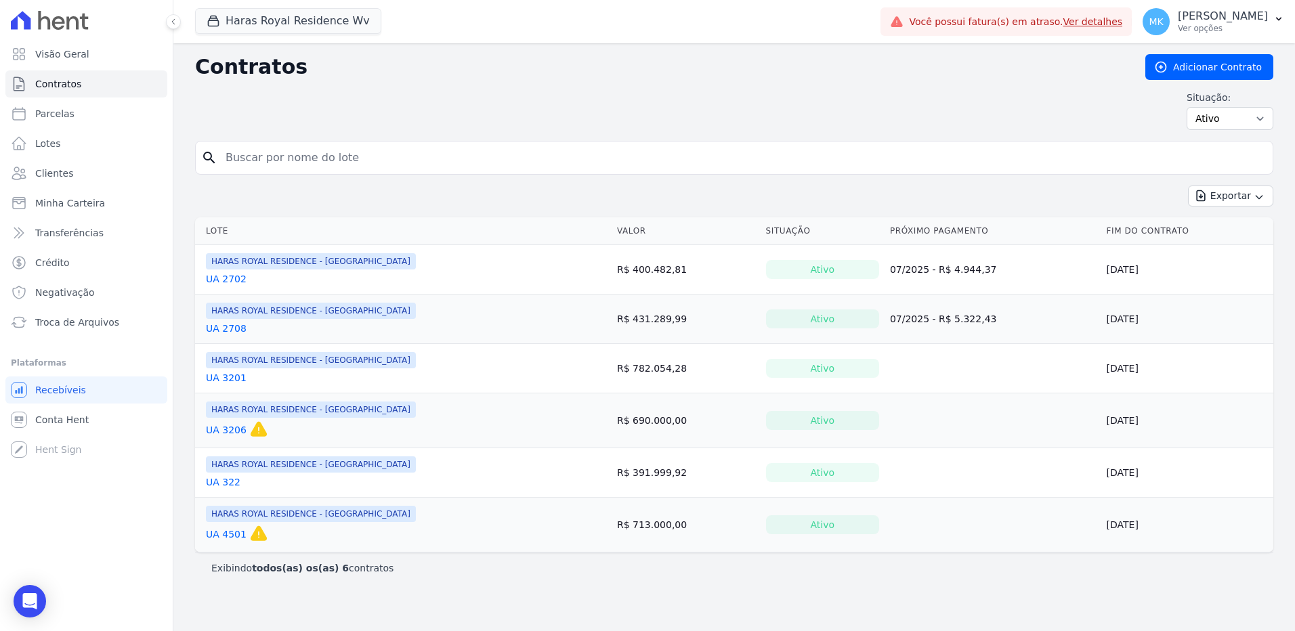
click at [234, 324] on link "UA 2708" at bounding box center [226, 329] width 41 height 14
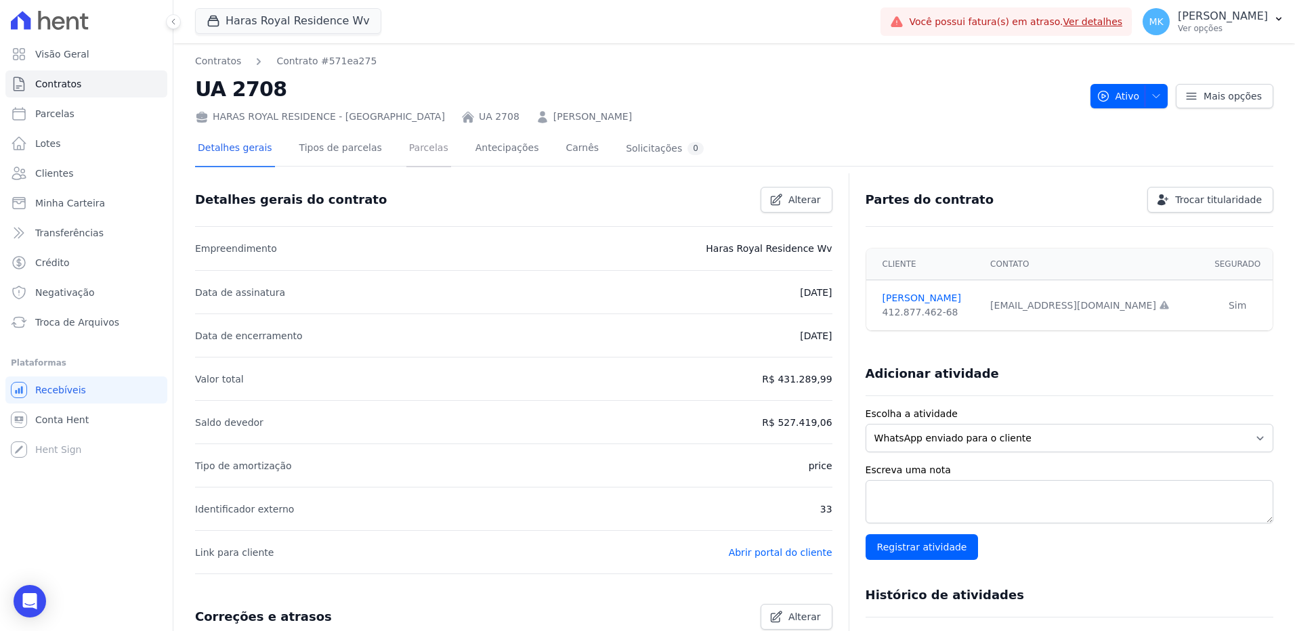
click at [414, 147] on link "Parcelas" at bounding box center [428, 149] width 45 height 36
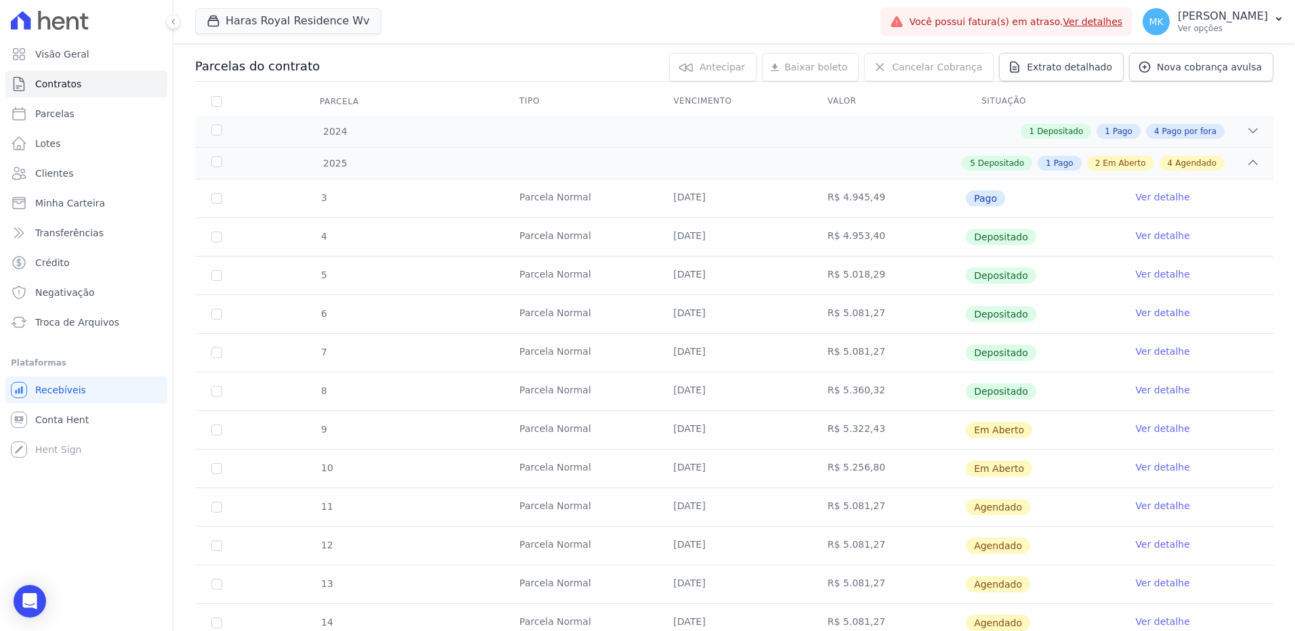
scroll to position [203, 0]
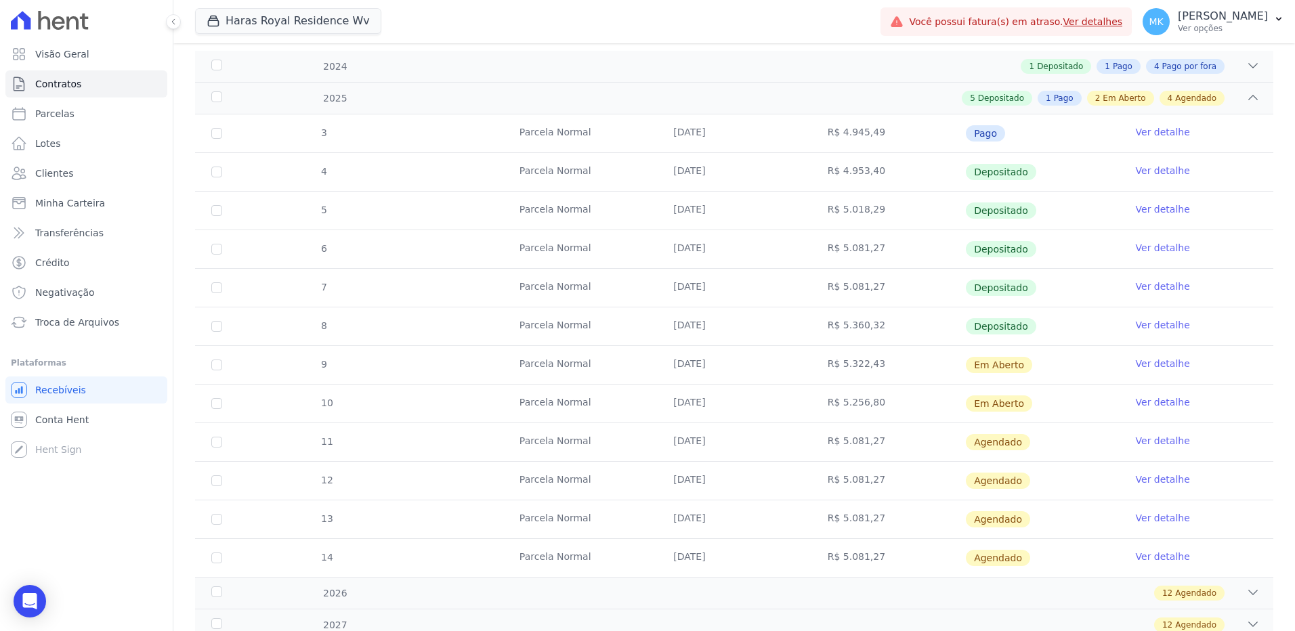
click at [1141, 362] on link "Ver detalhe" at bounding box center [1163, 364] width 54 height 14
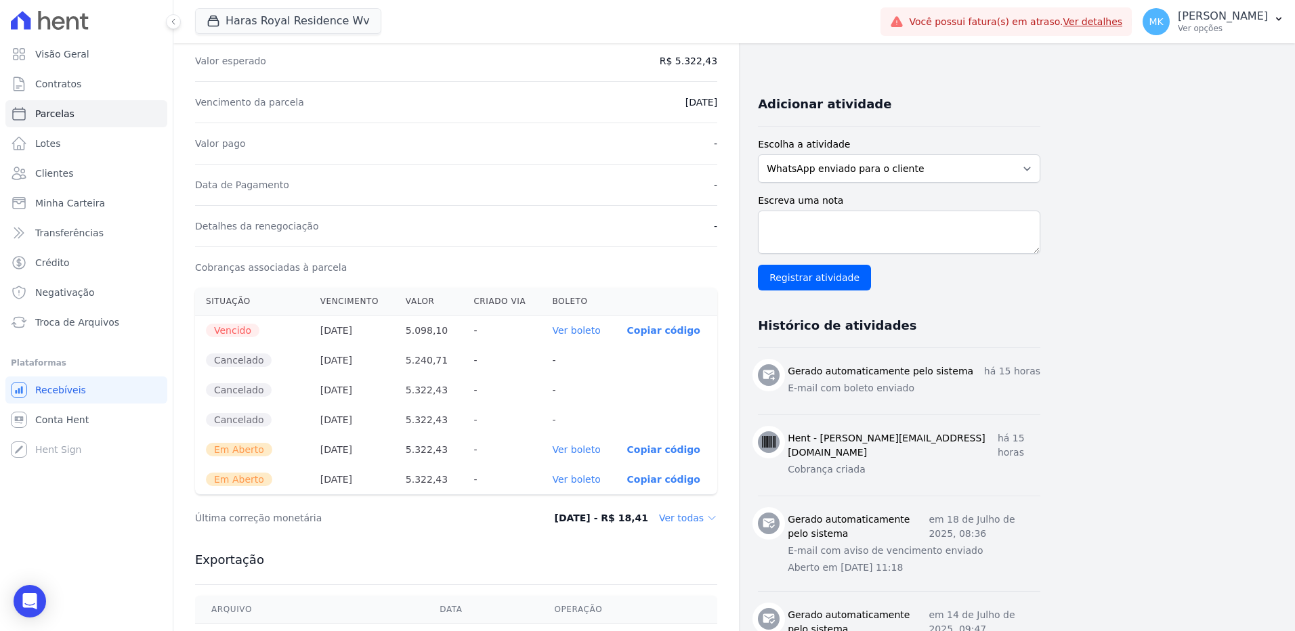
scroll to position [271, 0]
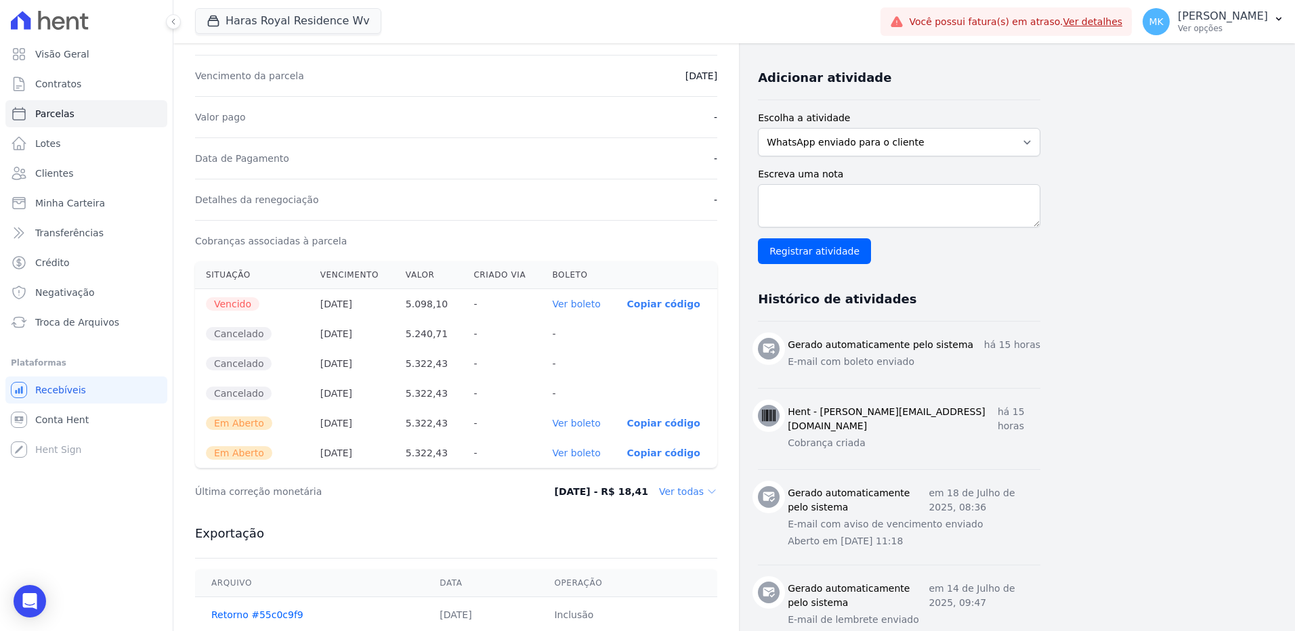
click at [589, 425] on link "Ver boleto" at bounding box center [576, 423] width 48 height 11
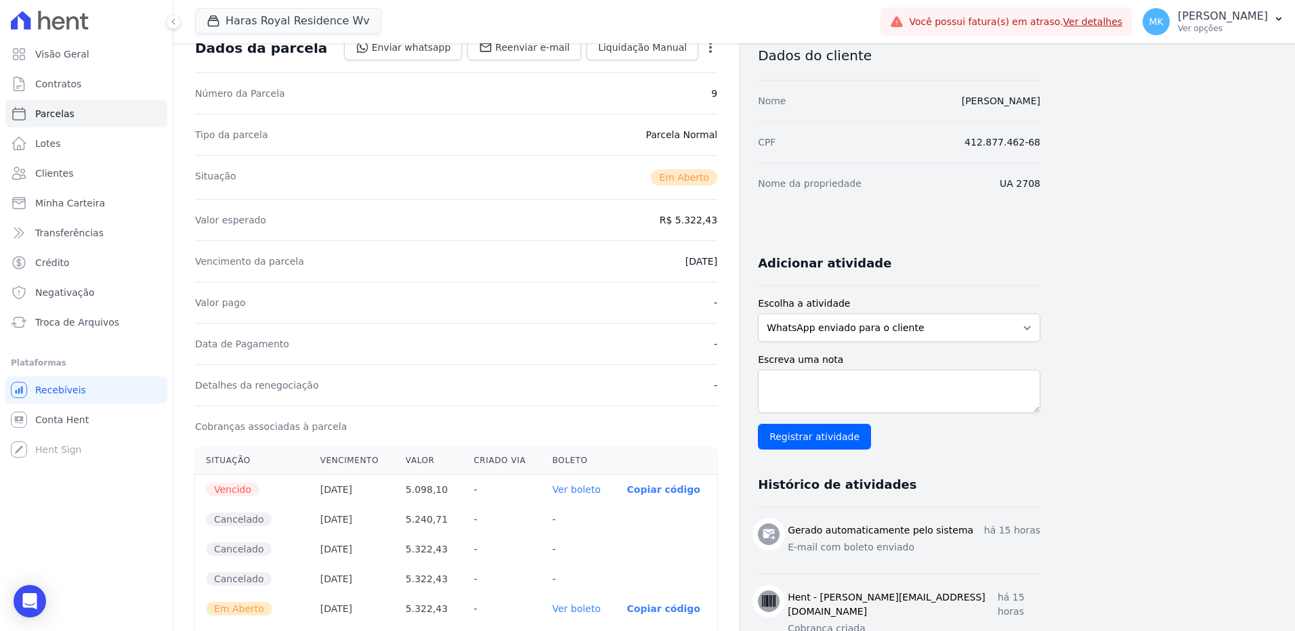
scroll to position [0, 0]
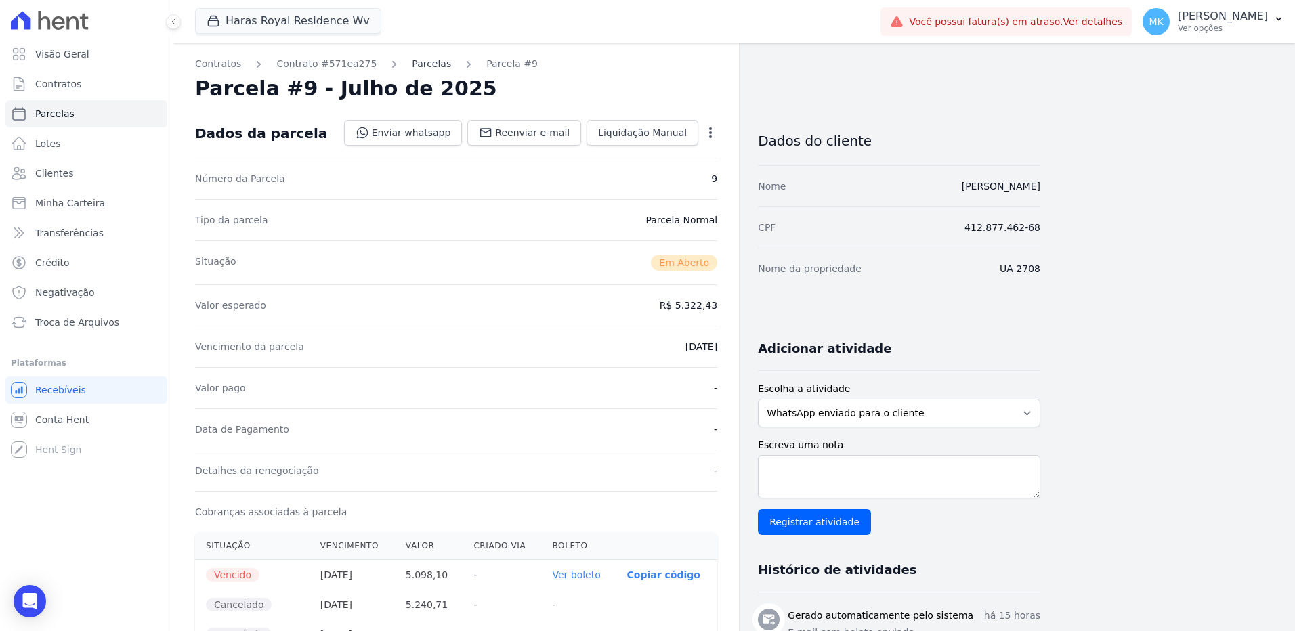
click at [412, 59] on link "Parcelas" at bounding box center [431, 64] width 39 height 14
click at [412, 60] on link "Parcelas" at bounding box center [431, 64] width 39 height 14
click at [230, 64] on link "Contratos" at bounding box center [218, 64] width 46 height 14
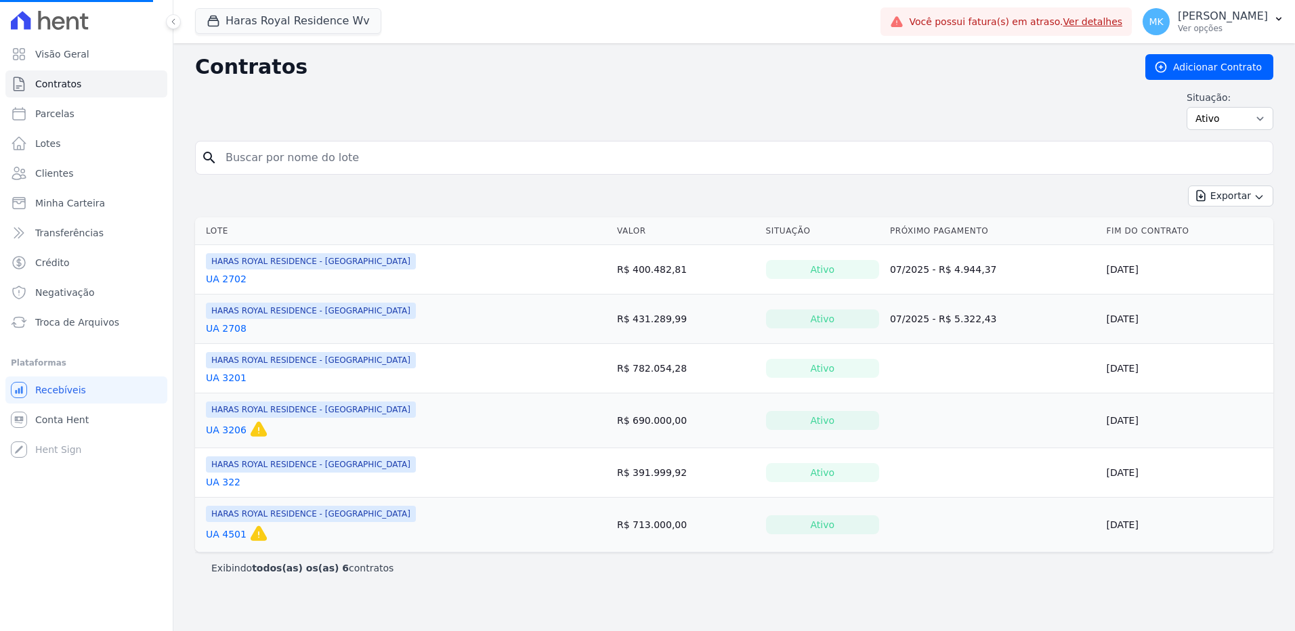
click at [232, 329] on link "UA 2708" at bounding box center [226, 329] width 41 height 14
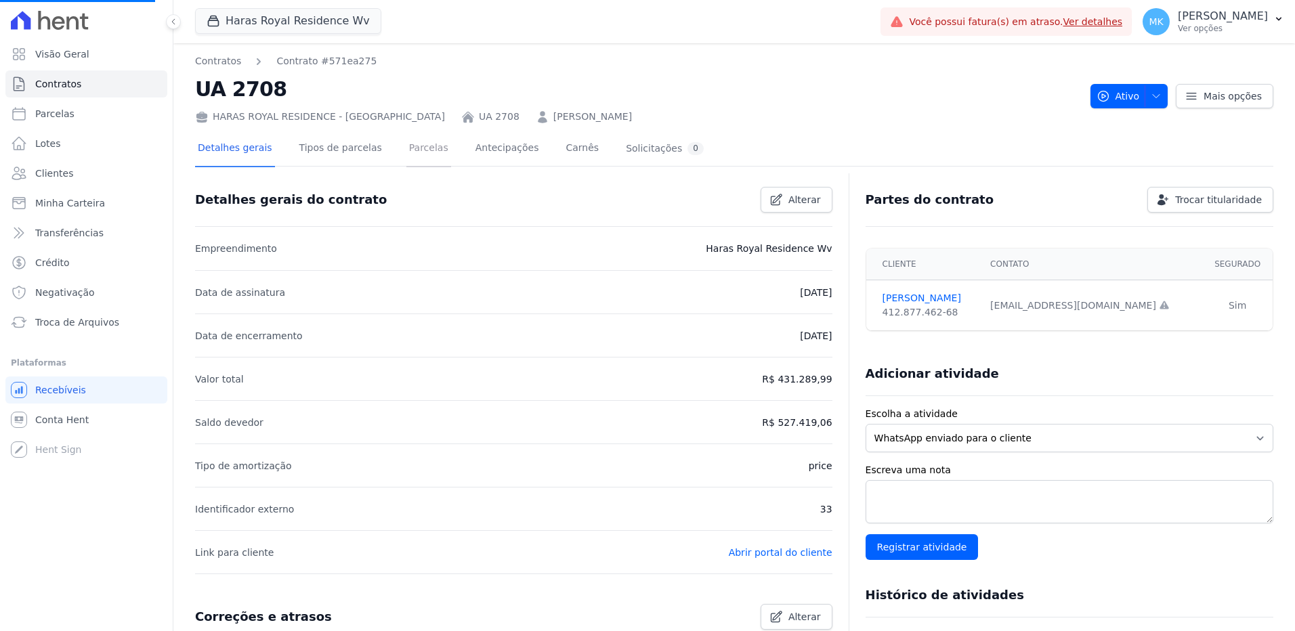
click at [406, 152] on link "Parcelas" at bounding box center [428, 149] width 45 height 36
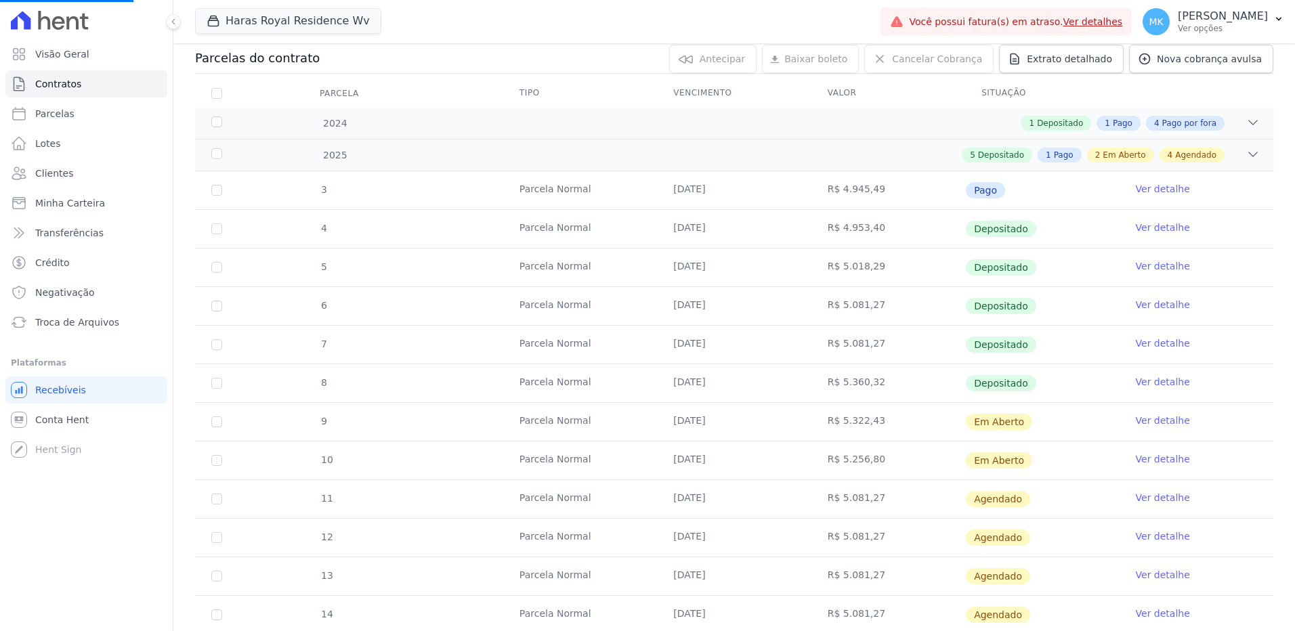
scroll to position [271, 0]
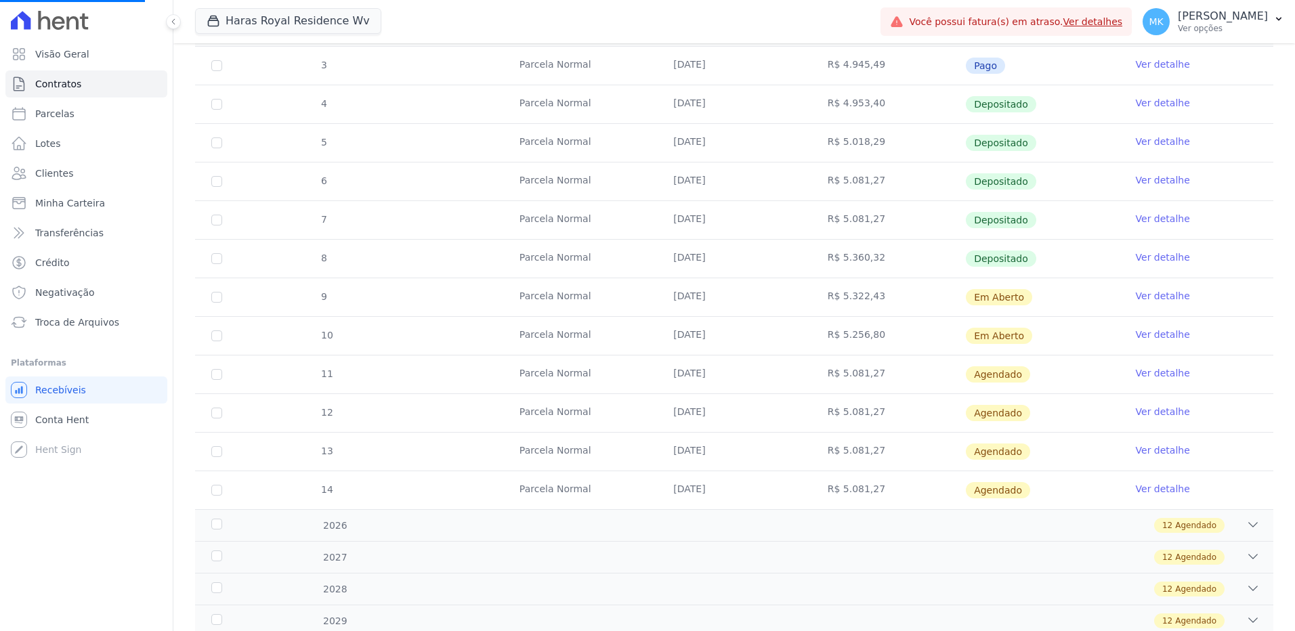
click at [1139, 338] on link "Ver detalhe" at bounding box center [1163, 335] width 54 height 14
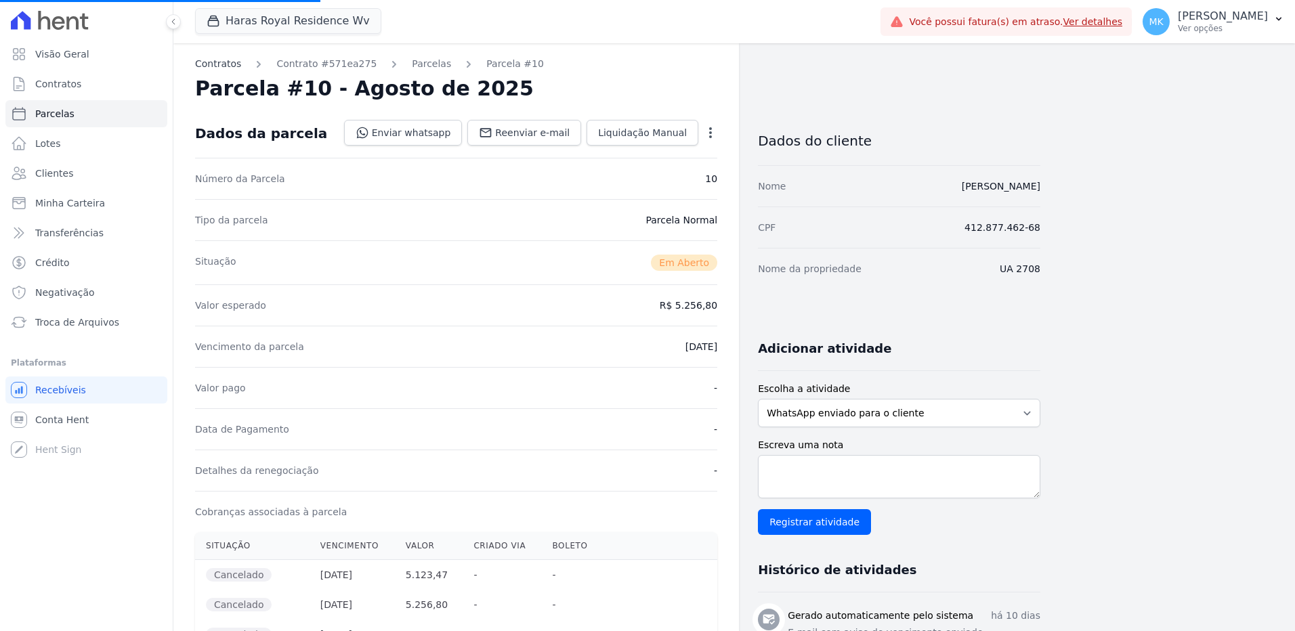
click at [208, 65] on link "Contratos" at bounding box center [218, 64] width 46 height 14
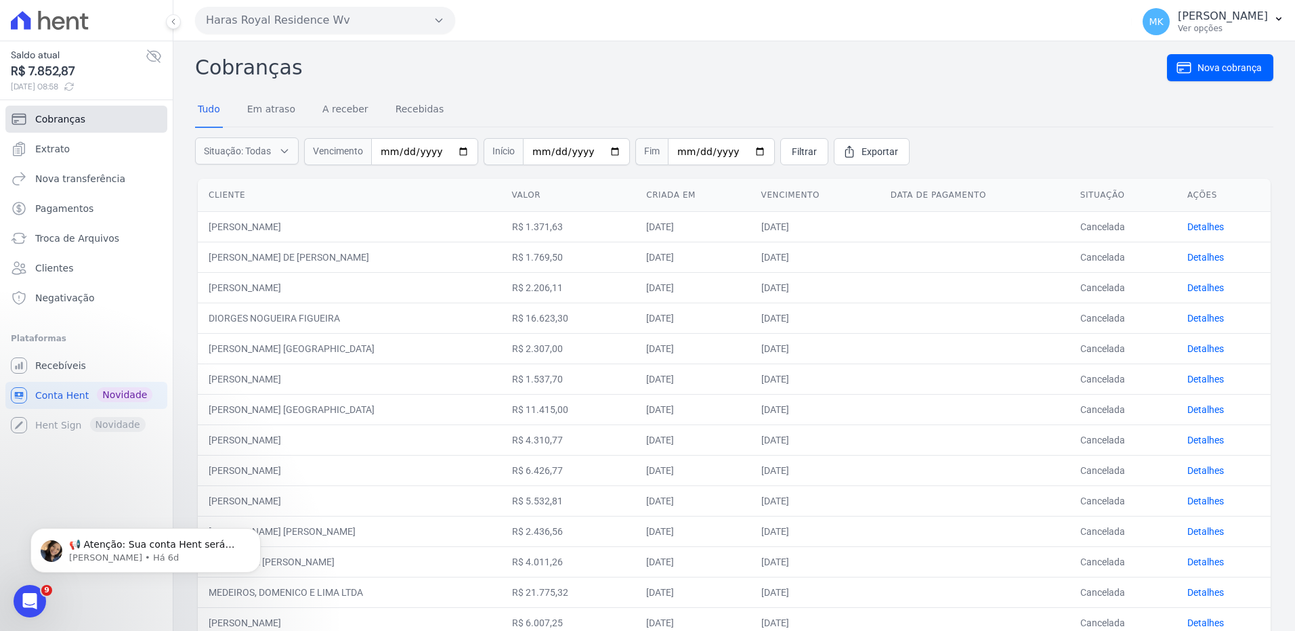
click at [66, 110] on link "Cobranças" at bounding box center [86, 119] width 162 height 27
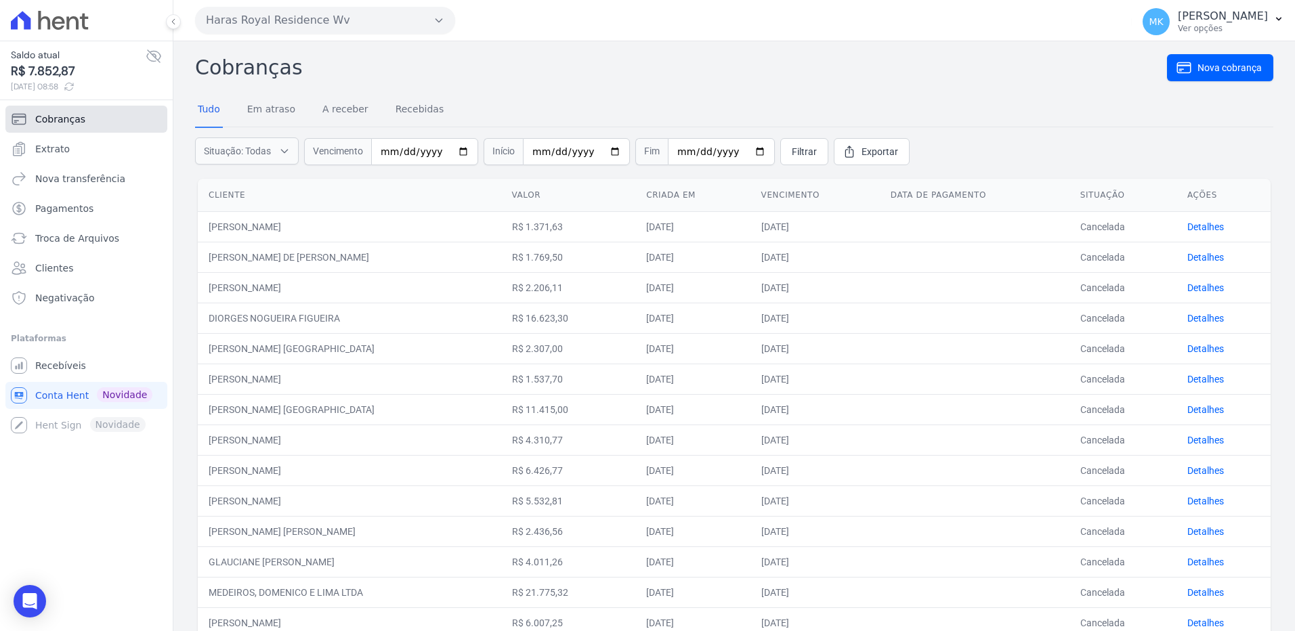
click at [66, 120] on span "Cobranças" at bounding box center [60, 119] width 50 height 14
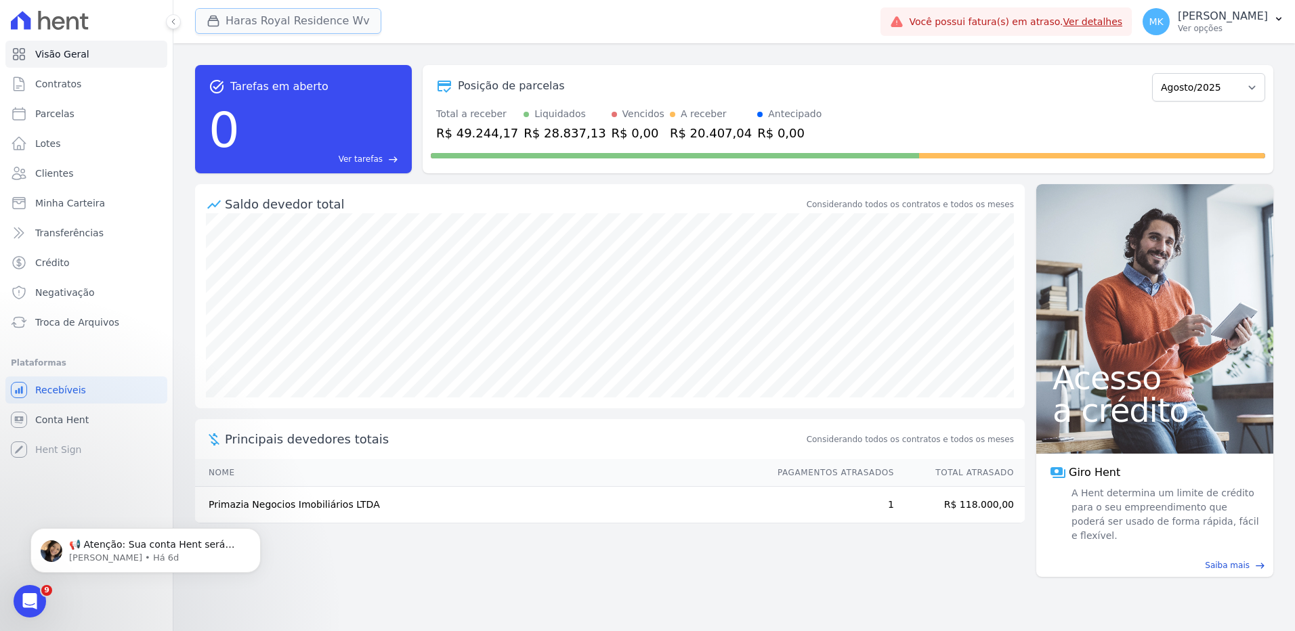
click at [274, 26] on button "Haras Royal Residence Wv" at bounding box center [288, 21] width 186 height 26
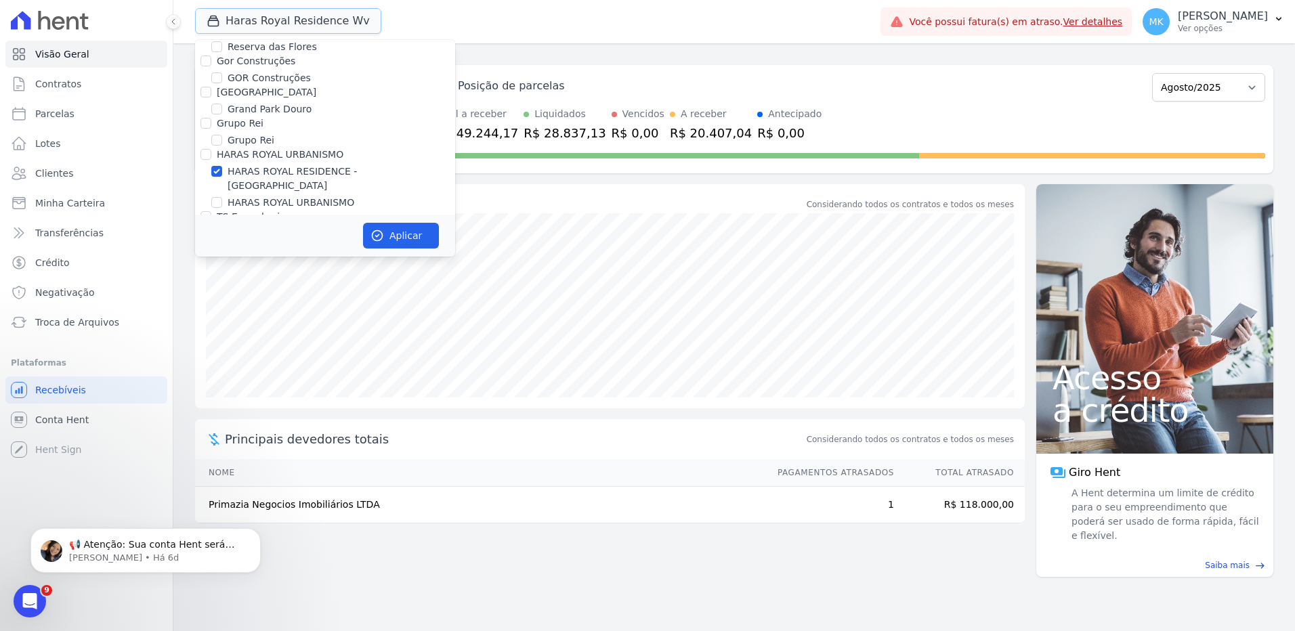
scroll to position [3776, 0]
click at [219, 201] on input "HARAS ROYAL RESIDENCE - [GEOGRAPHIC_DATA]" at bounding box center [216, 206] width 11 height 11
checkbox input "false"
click at [219, 232] on input "HARAS ROYAL URBANISMO" at bounding box center [216, 237] width 11 height 11
checkbox input "true"
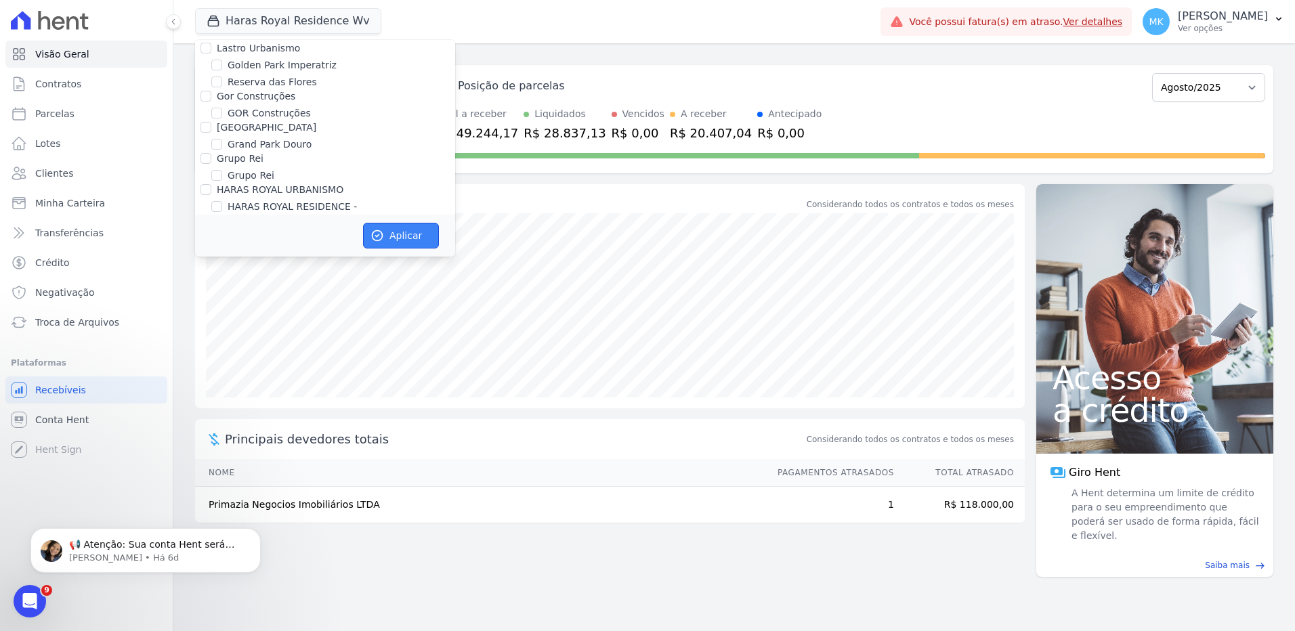
click at [392, 226] on button "Aplicar" at bounding box center [401, 236] width 76 height 26
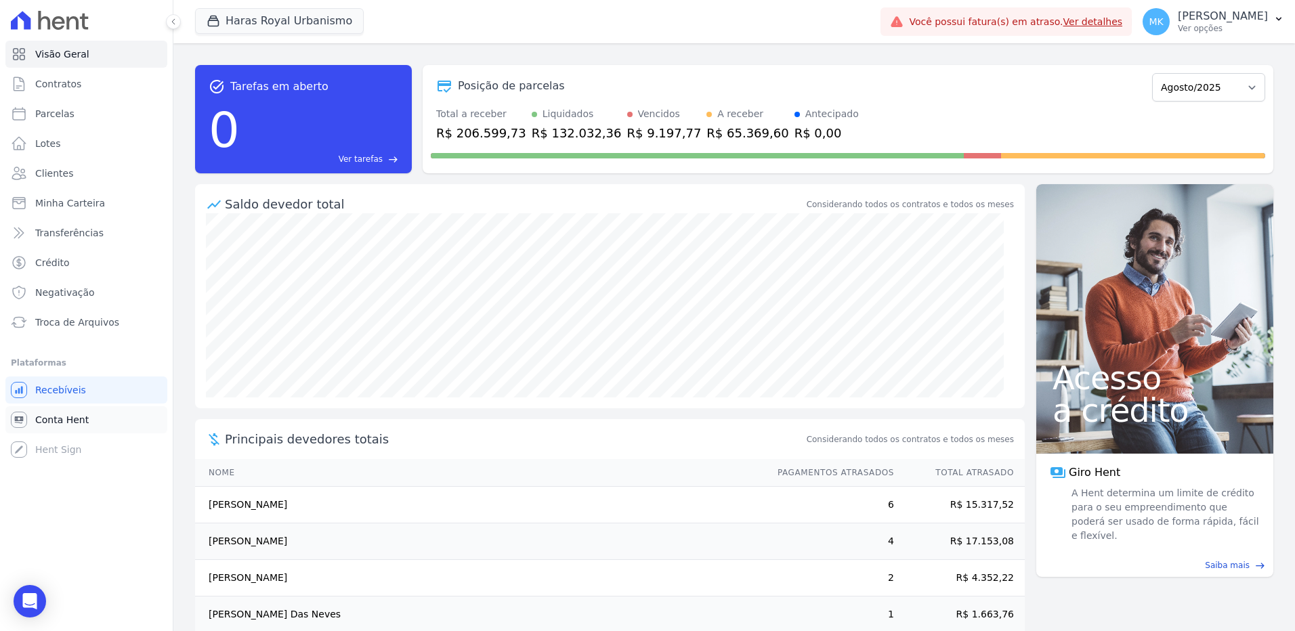
drag, startPoint x: 77, startPoint y: 431, endPoint x: 65, endPoint y: 427, distance: 12.2
click at [301, 16] on button "Haras Royal Urbanismo" at bounding box center [279, 21] width 169 height 26
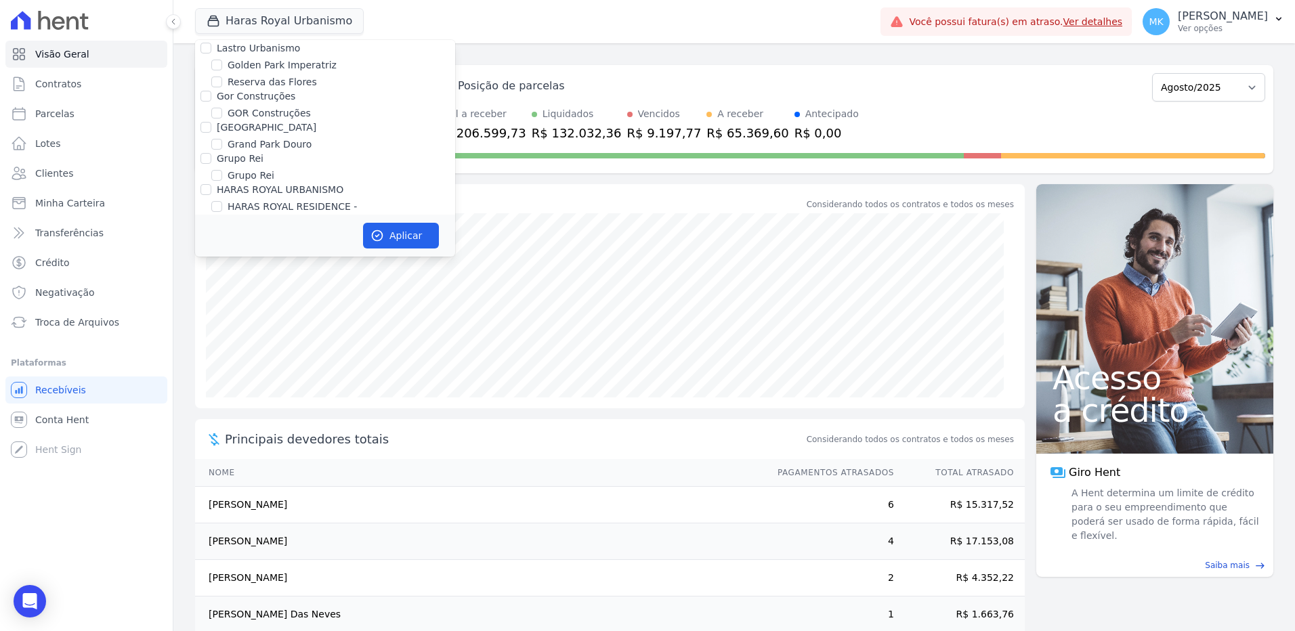
click at [217, 232] on input "HARAS ROYAL URBANISMO" at bounding box center [216, 237] width 11 height 11
checkbox input "false"
click at [220, 201] on input "HARAS ROYAL RESIDENCE - [GEOGRAPHIC_DATA]" at bounding box center [216, 206] width 11 height 11
checkbox input "true"
click at [403, 233] on button "Aplicar" at bounding box center [401, 236] width 76 height 26
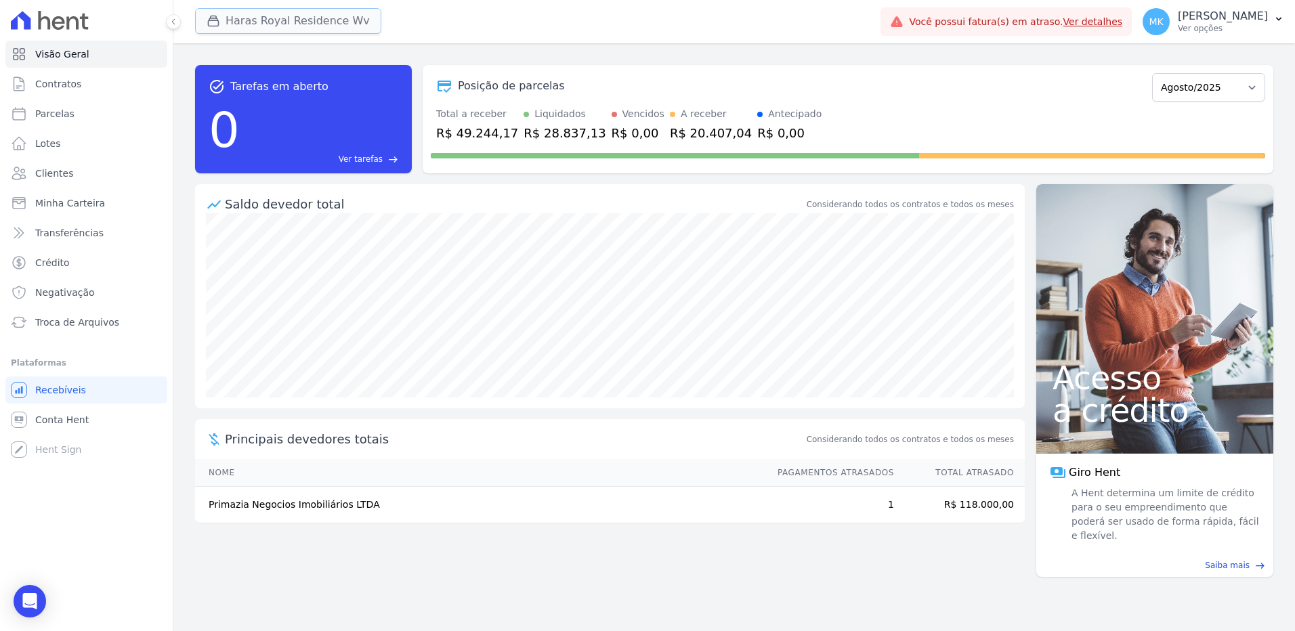
click at [263, 16] on button "Haras Royal Residence Wv" at bounding box center [288, 21] width 186 height 26
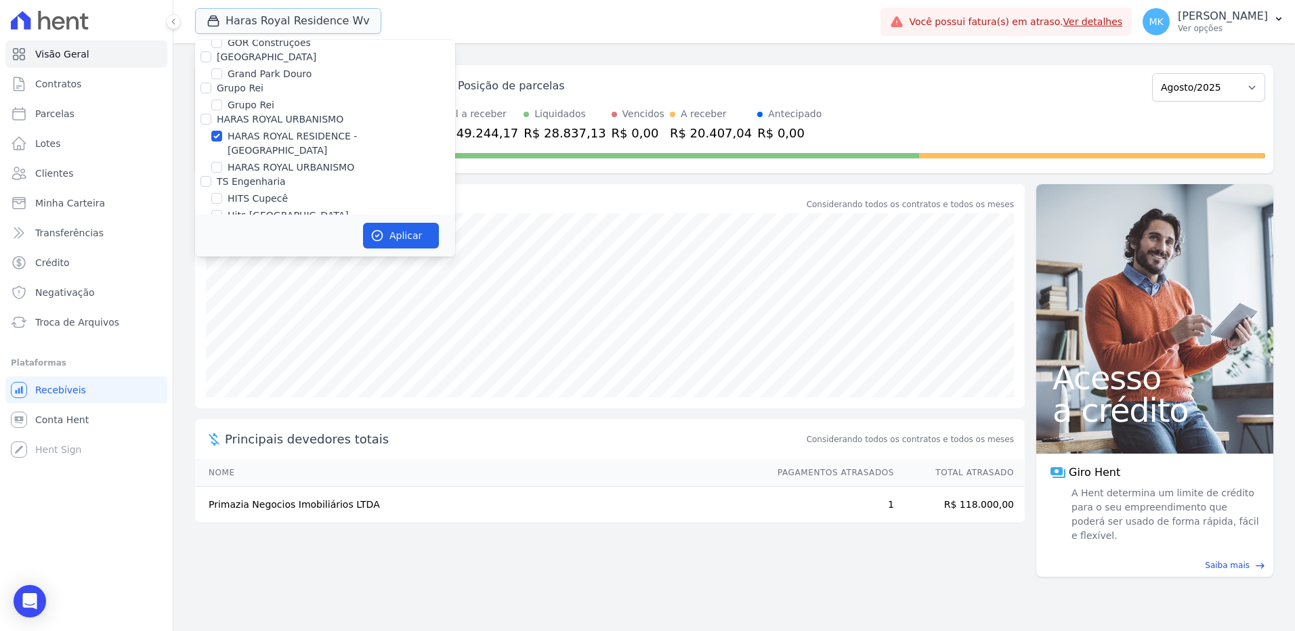
scroll to position [3882, 0]
click at [219, 96] on input "HARAS ROYAL RESIDENCE - [GEOGRAPHIC_DATA]" at bounding box center [216, 101] width 11 height 11
checkbox input "false"
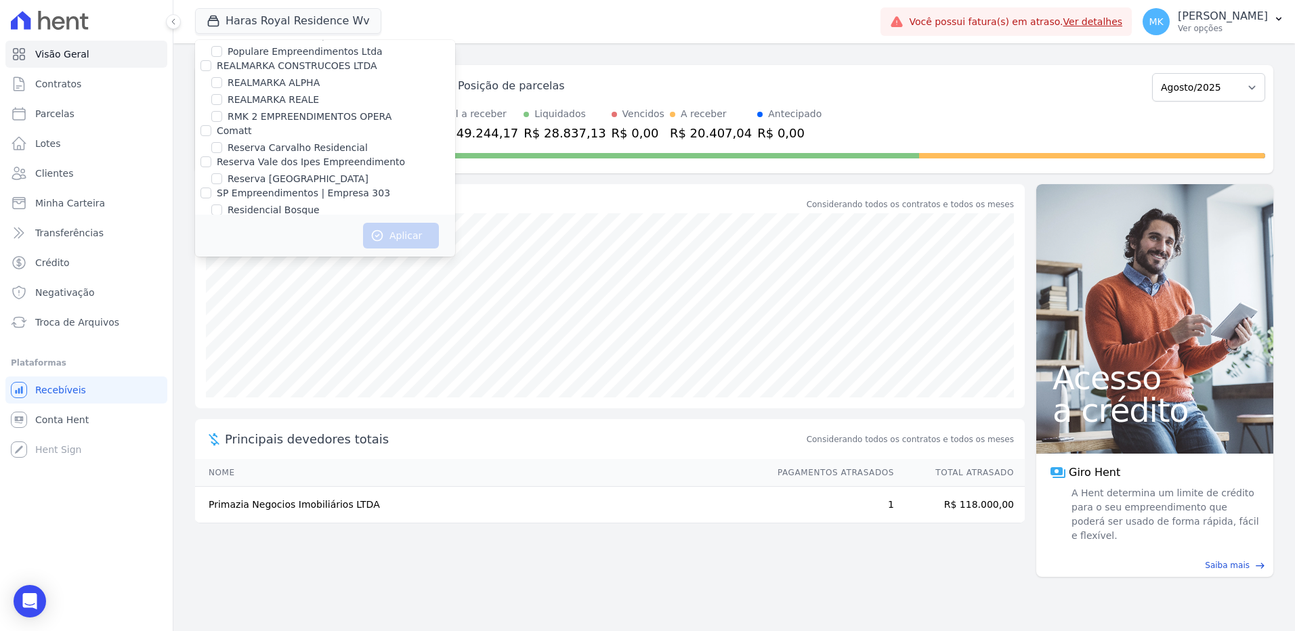
scroll to position [6106, 0]
click at [209, 192] on input "Reserva Vale dos Ipes Empreendimento" at bounding box center [205, 197] width 11 height 11
checkbox input "true"
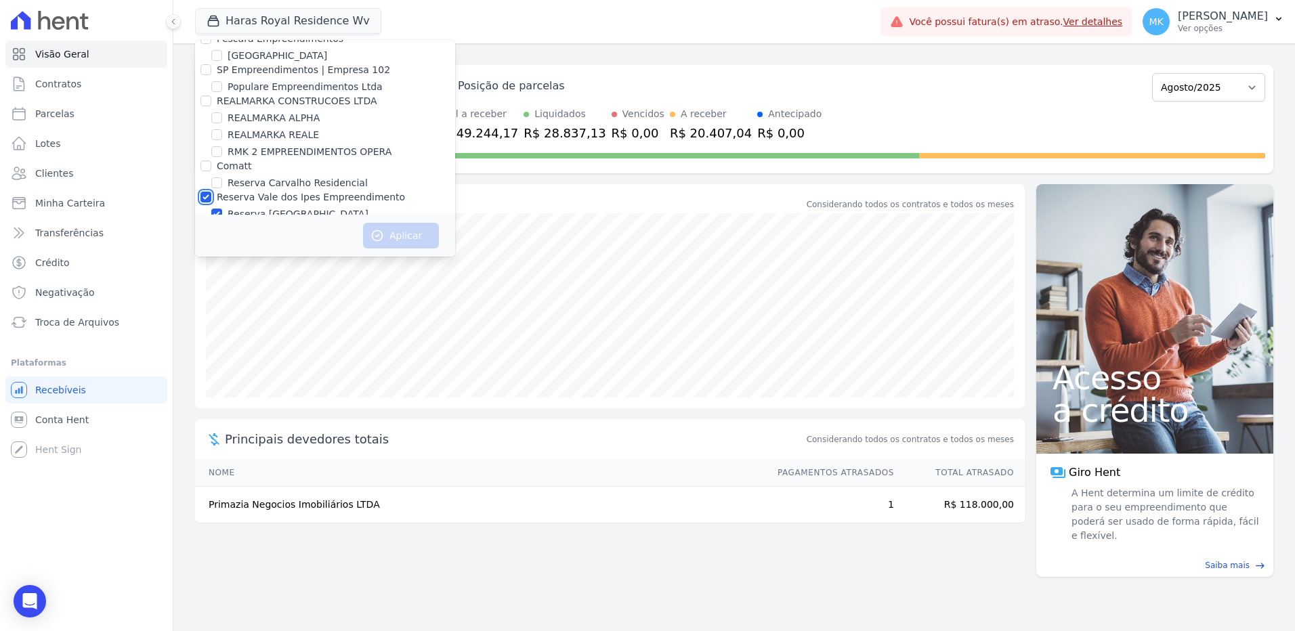
checkbox input "true"
click at [393, 234] on button "Aplicar" at bounding box center [401, 236] width 76 height 26
